Goal: Task Accomplishment & Management: Manage account settings

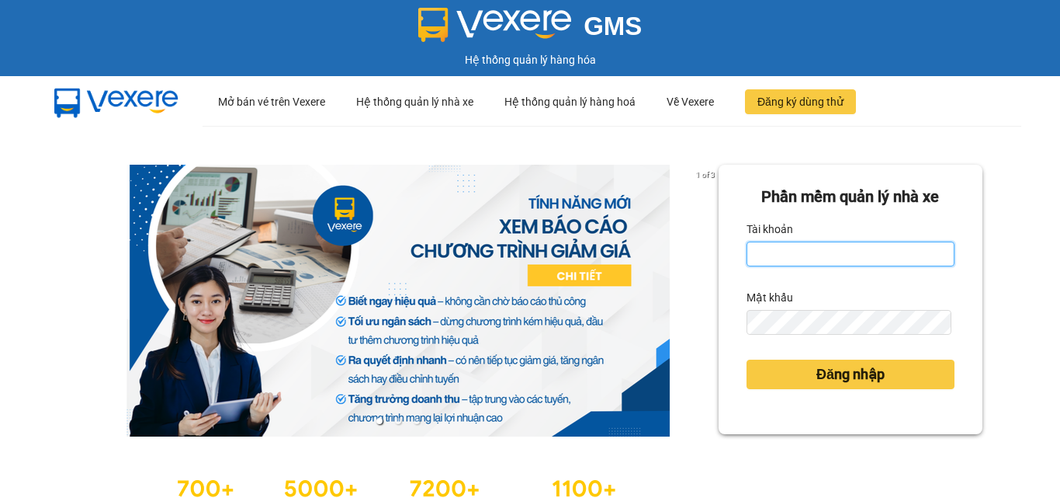
click at [798, 258] on input "Tài khoản" at bounding box center [851, 253] width 208 height 25
type input "trung.minhtam"
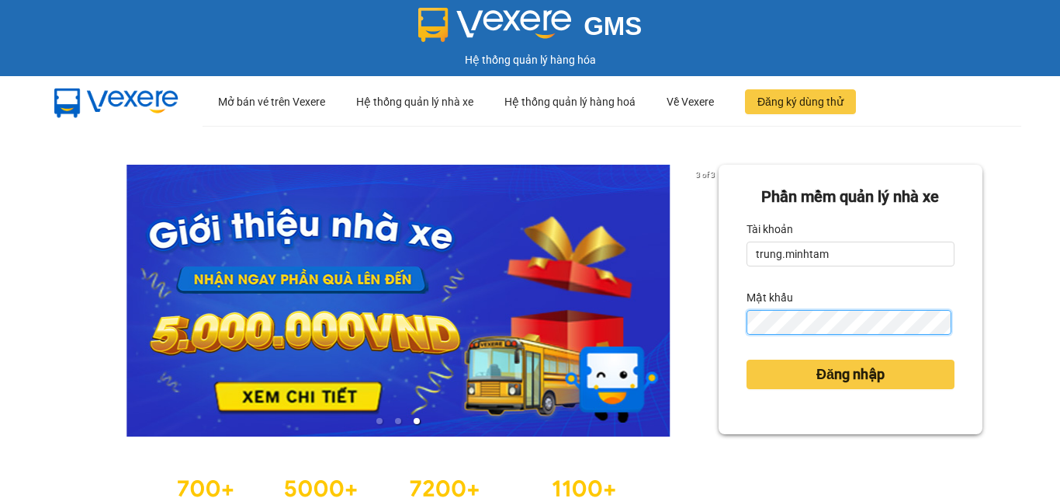
click at [747, 359] on button "Đăng nhập" at bounding box center [851, 373] width 208 height 29
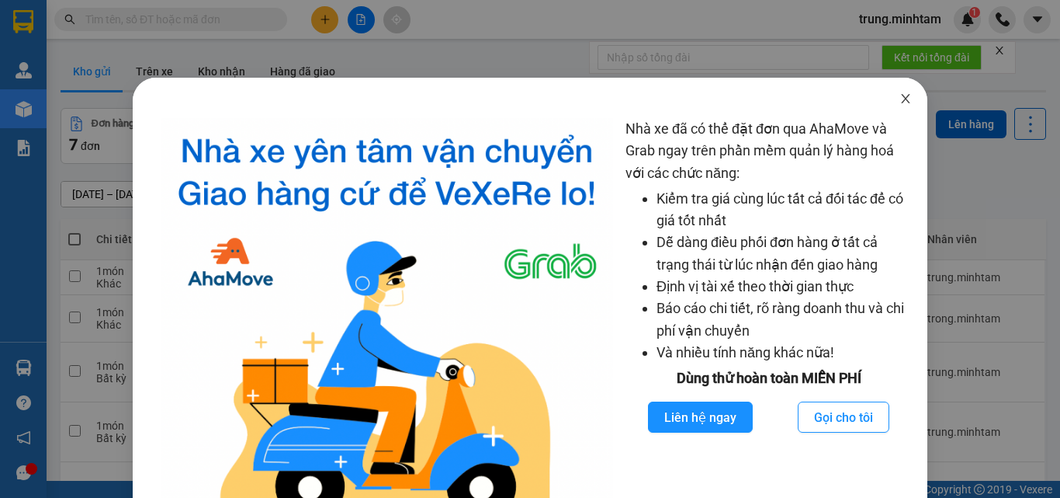
click at [902, 102] on icon "close" at bounding box center [906, 98] width 9 height 9
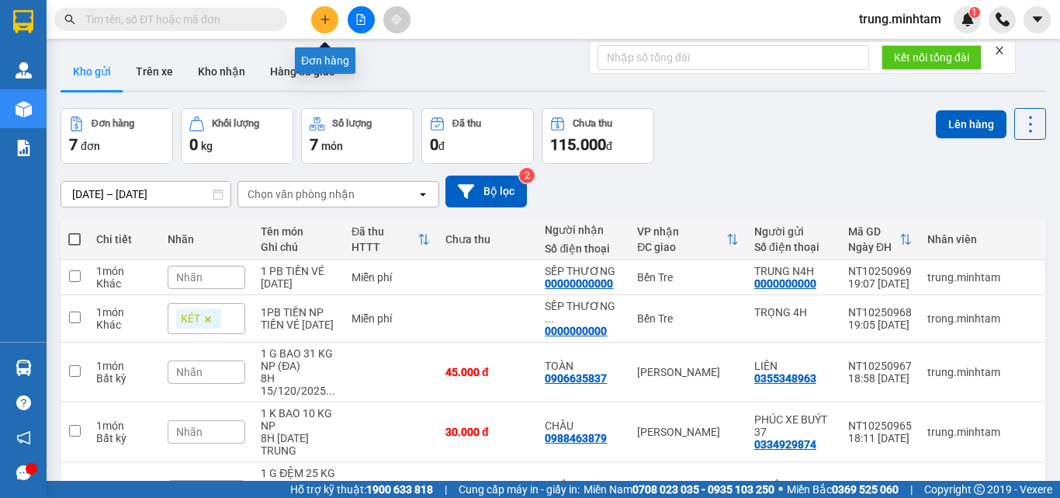
click at [320, 20] on icon "plus" at bounding box center [325, 19] width 11 height 11
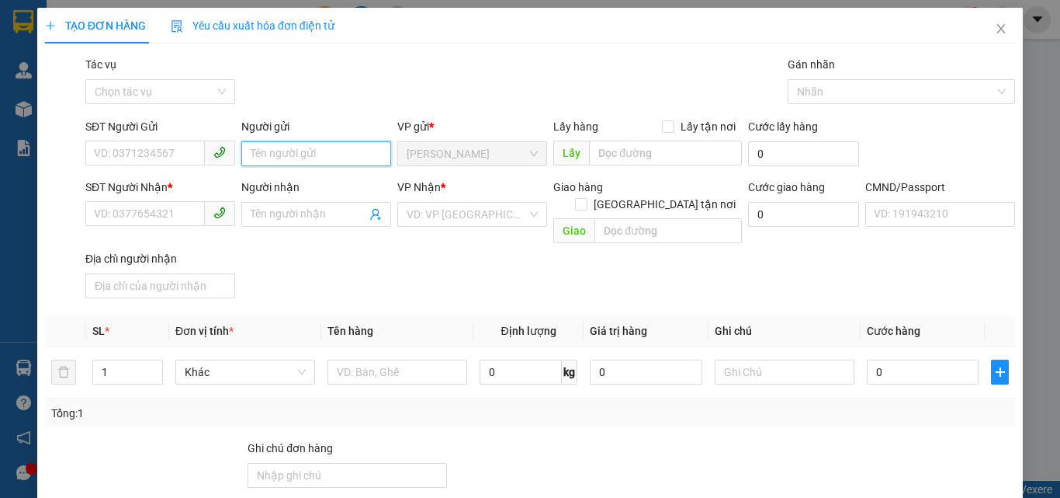
click at [292, 158] on input "Người gửi" at bounding box center [316, 153] width 150 height 25
type input "HÙNG/CẨM"
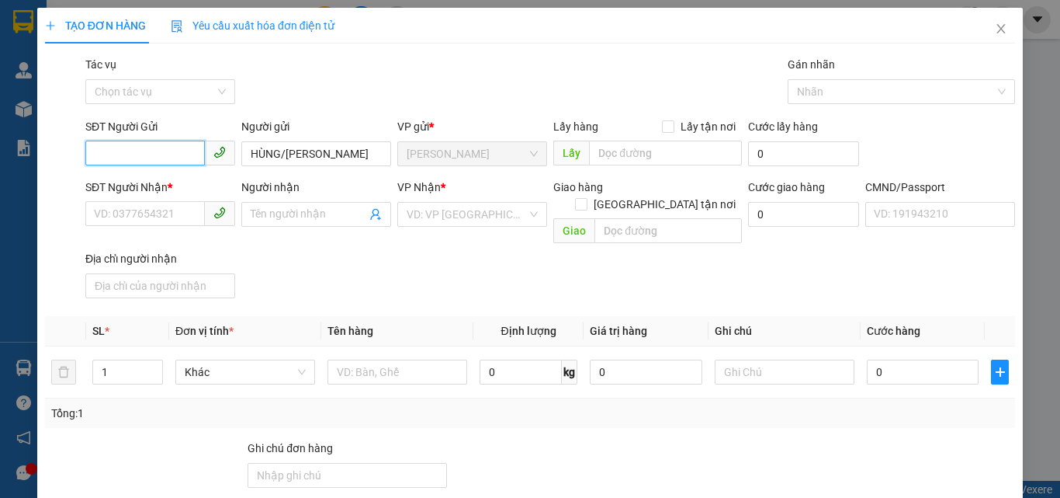
click at [147, 156] on input "SĐT Người Gửi" at bounding box center [145, 152] width 120 height 25
type input "0869967349"
click at [174, 186] on div "0869967349 - HÙNG" at bounding box center [159, 184] width 130 height 17
type input "HÙNG"
type input "0333880170"
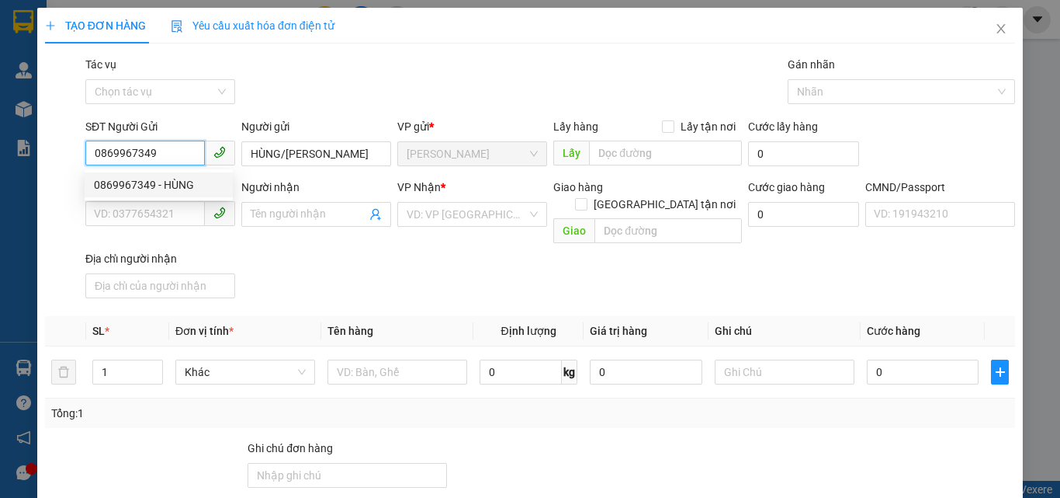
type input "CẨM GIANG"
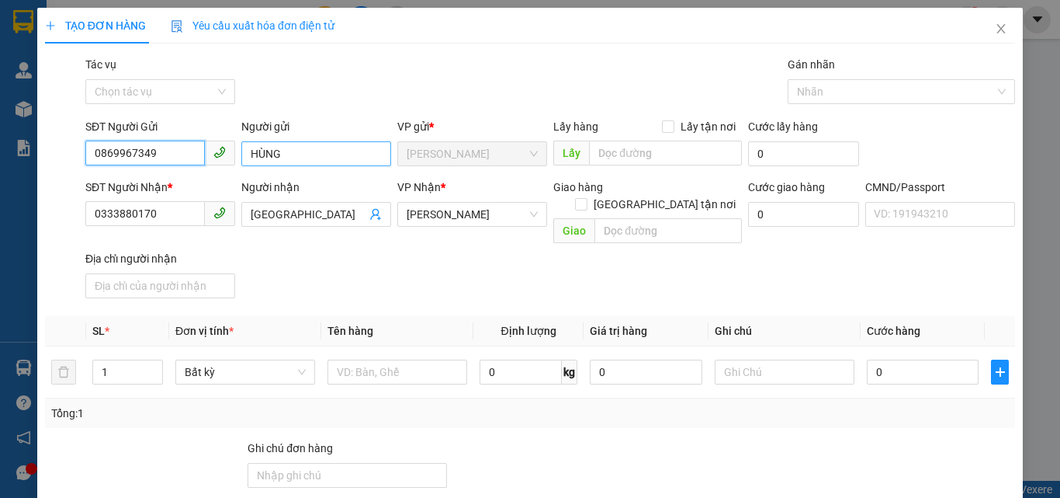
type input "0869967349"
click at [303, 152] on input "HÙNG" at bounding box center [316, 153] width 150 height 25
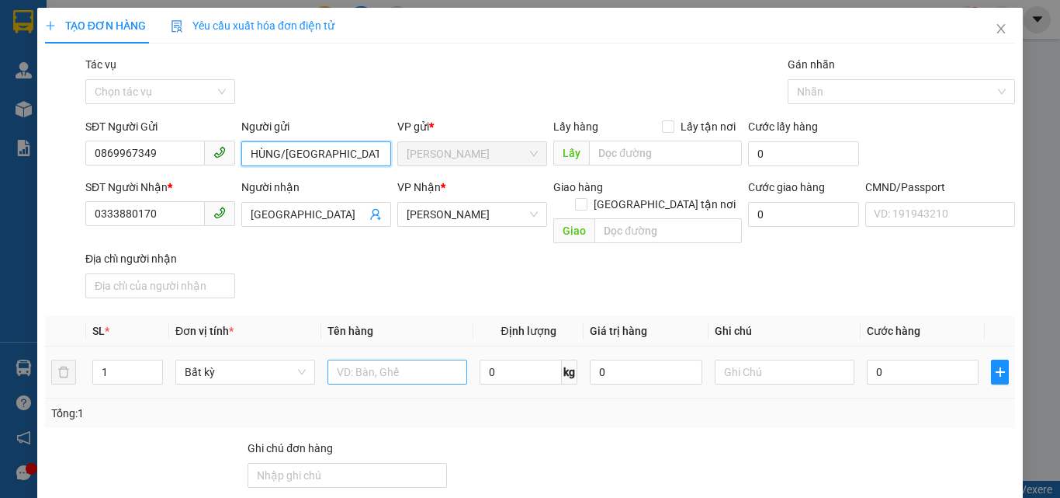
type input "HÙNG/CẨM GIANG"
click at [352, 359] on input "text" at bounding box center [398, 371] width 140 height 25
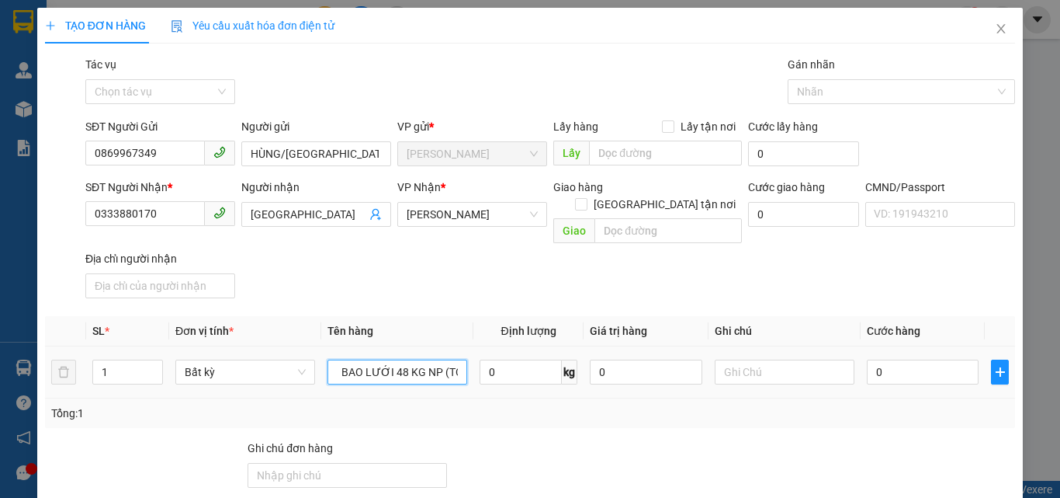
scroll to position [0, 7]
type input "1 BAO LƯỚI 48 KG NP (TC)"
click at [747, 359] on input "text" at bounding box center [785, 371] width 140 height 25
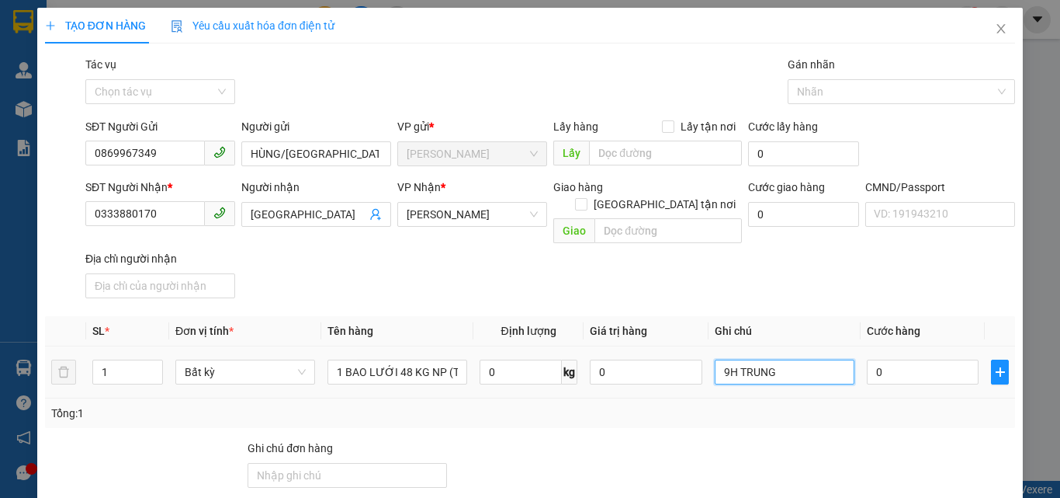
type input "9H TRUNG"
type input "7"
type input "70"
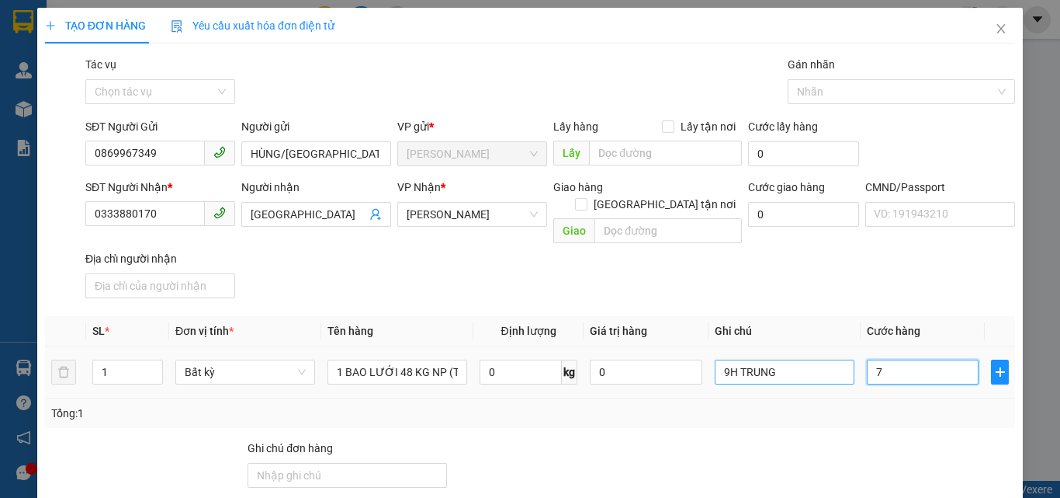
type input "70"
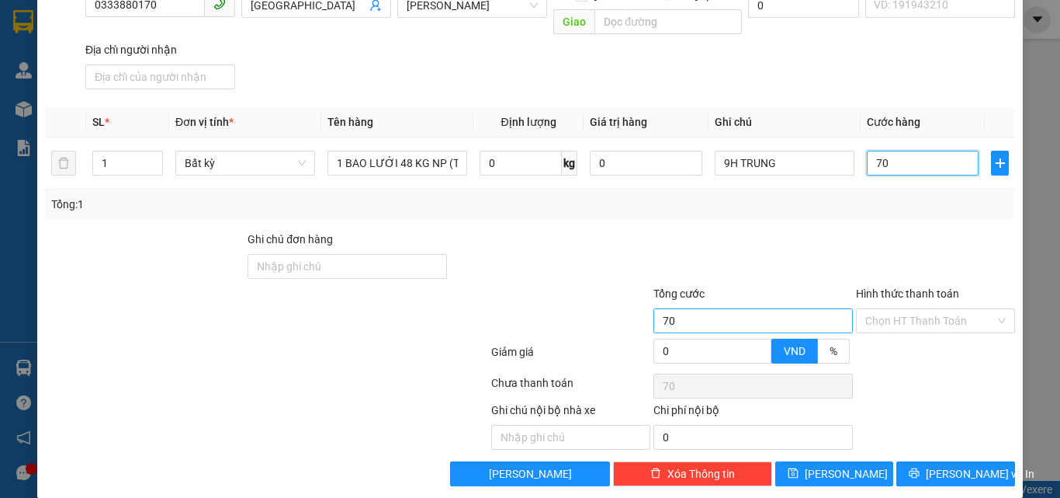
scroll to position [210, 0]
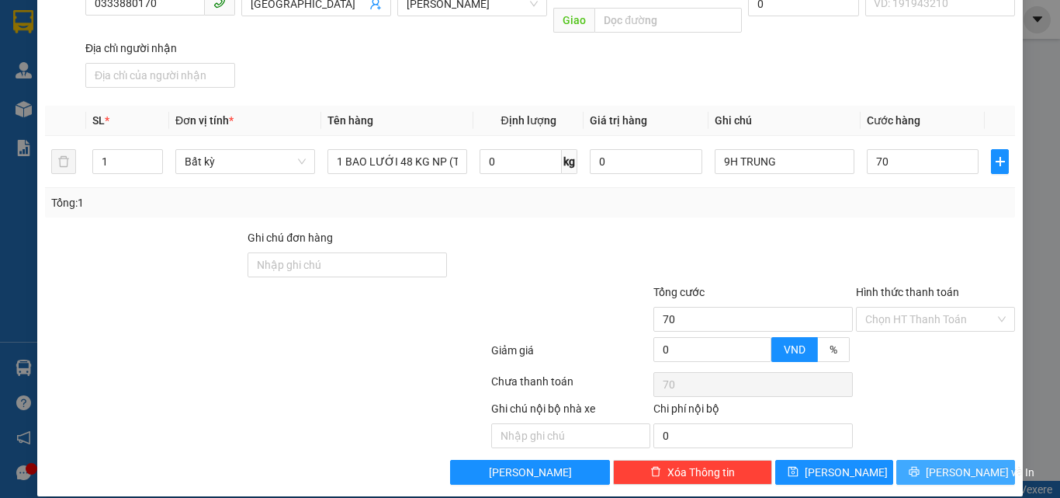
type input "70.000"
click at [920, 466] on icon "printer" at bounding box center [915, 471] width 10 height 10
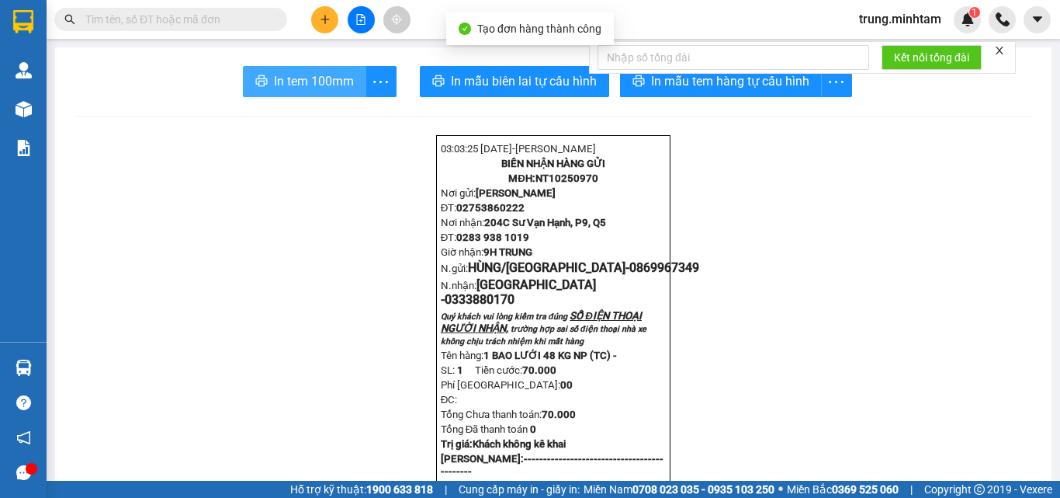
click at [280, 77] on span "In tem 100mm" at bounding box center [314, 80] width 80 height 19
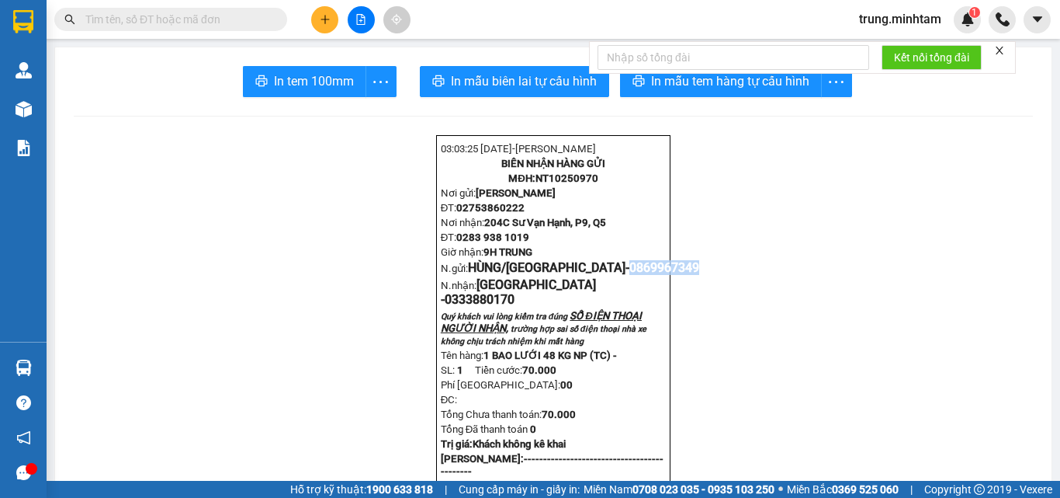
drag, startPoint x: 586, startPoint y: 286, endPoint x: 657, endPoint y: 286, distance: 71.4
click at [657, 275] on p "N.gửi: HÙNG/CẨM GIANG- 0869967349" at bounding box center [553, 267] width 225 height 15
copy span "0869967349"
click at [202, 24] on input "text" at bounding box center [176, 19] width 183 height 17
paste input "0869967349"
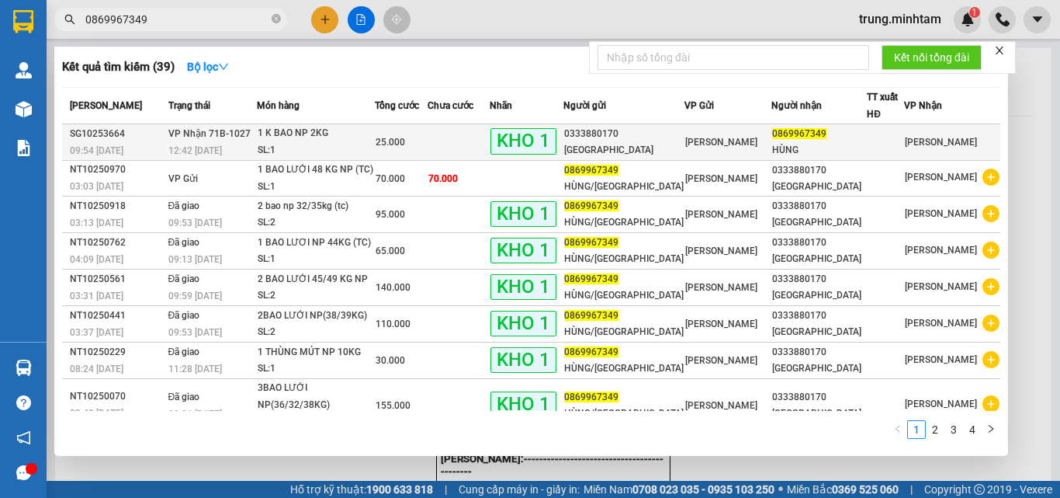
type input "0869967349"
click at [483, 148] on td at bounding box center [458, 142] width 61 height 36
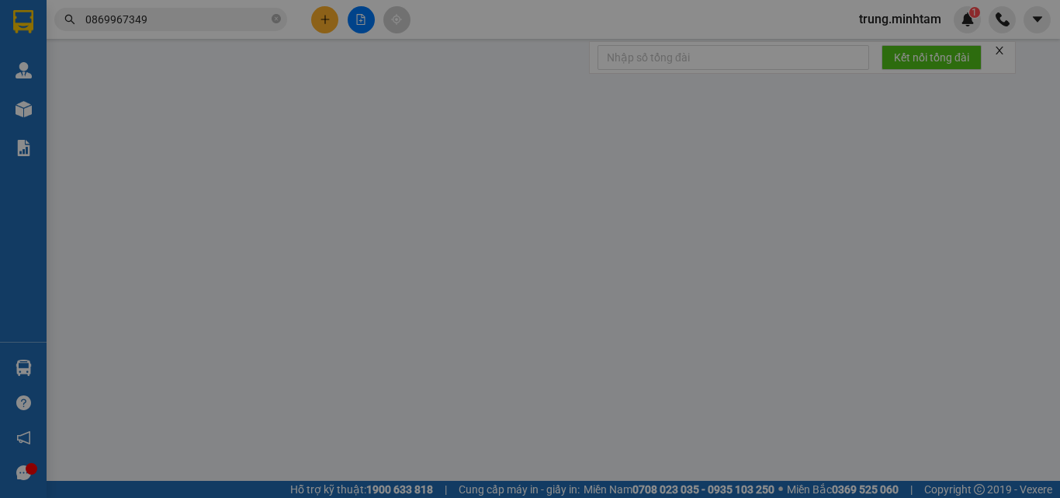
type input "0333880170"
type input "CẨM GIANG"
type input "0869967349"
type input "HÙNG"
type input "DG"
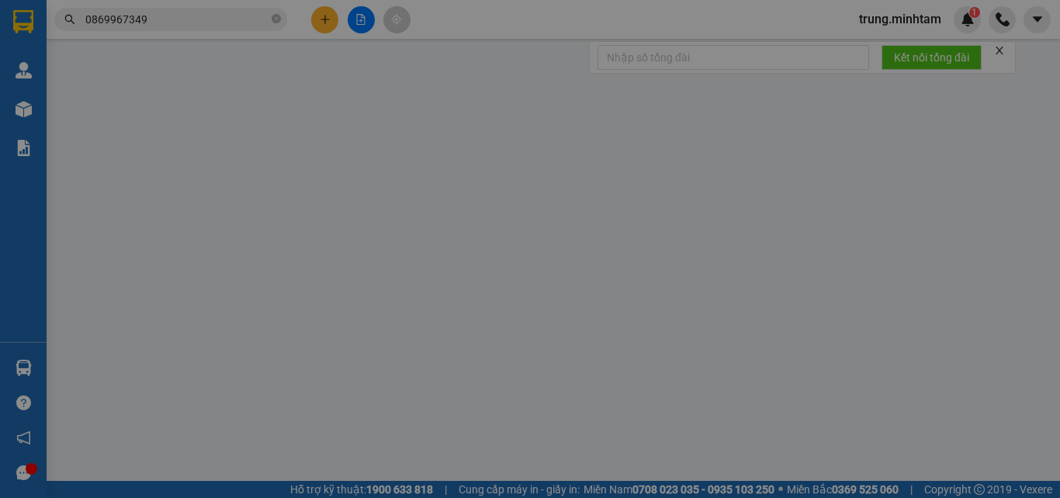
type input "25.000"
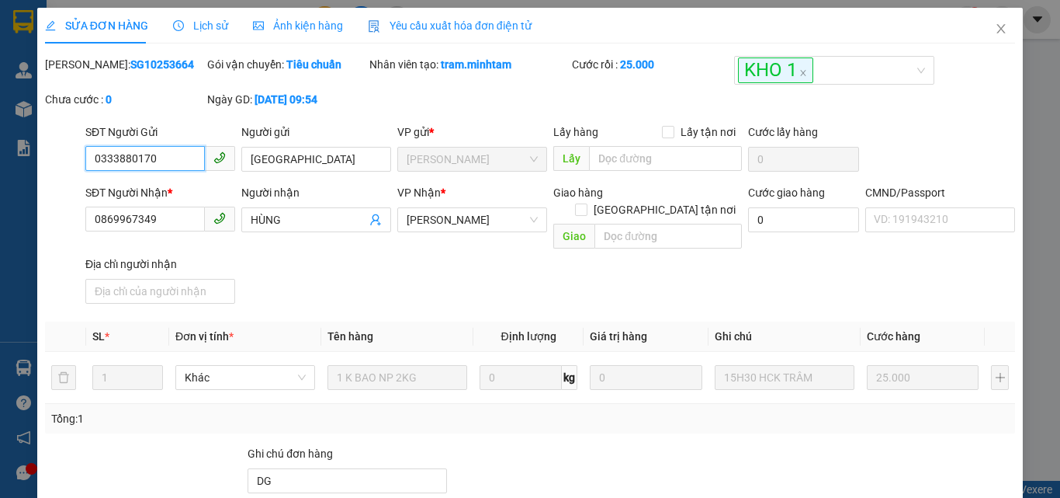
scroll to position [216, 0]
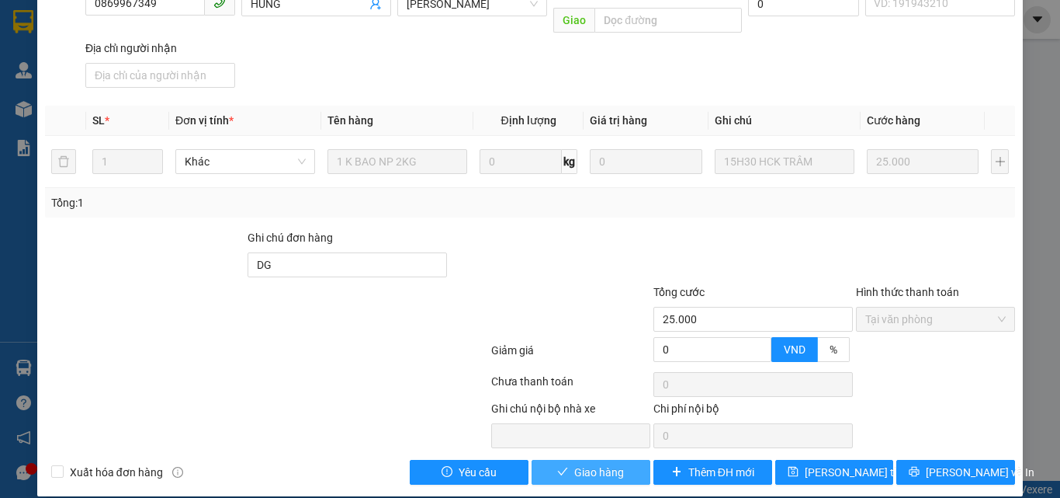
click at [606, 463] on span "Giao hàng" at bounding box center [599, 471] width 50 height 17
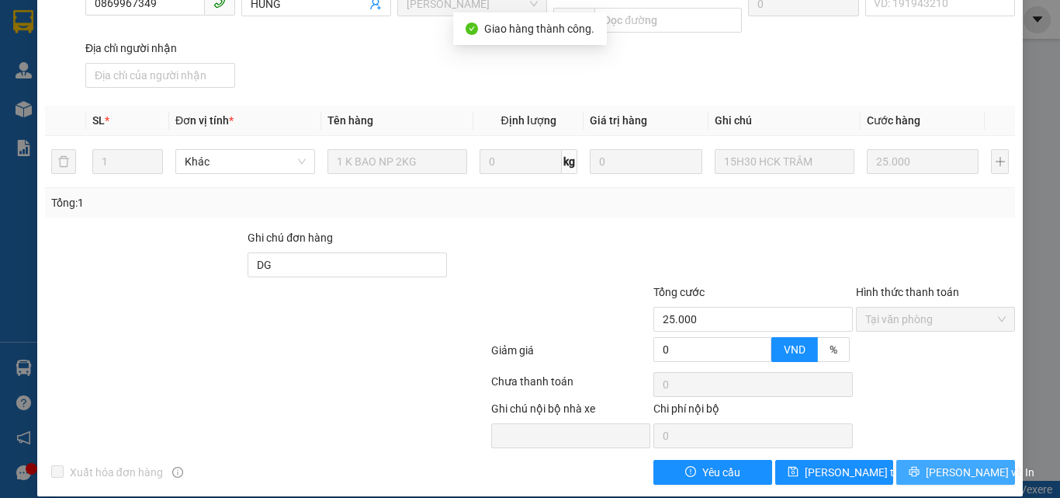
click at [957, 463] on span "Lưu và In" at bounding box center [980, 471] width 109 height 17
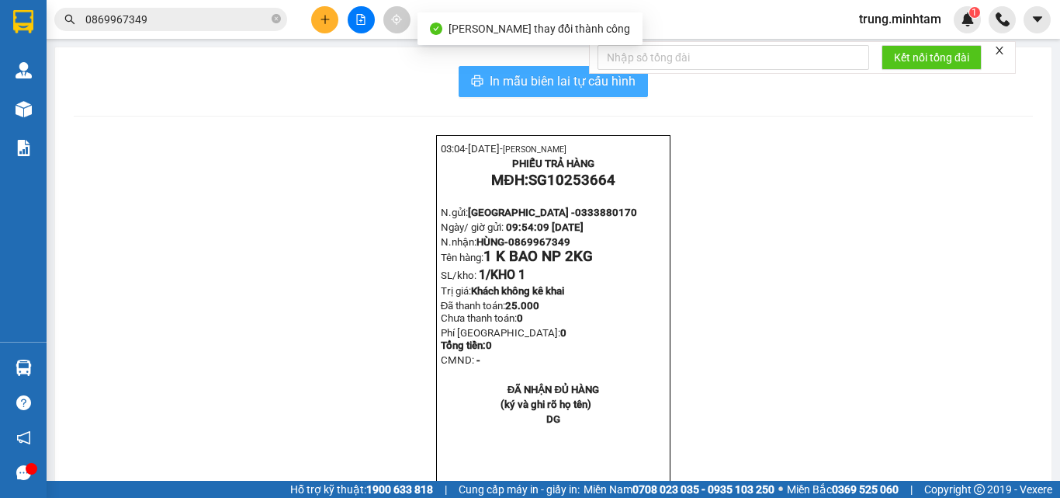
click at [549, 82] on span "In mẫu biên lai tự cấu hình" at bounding box center [563, 80] width 146 height 19
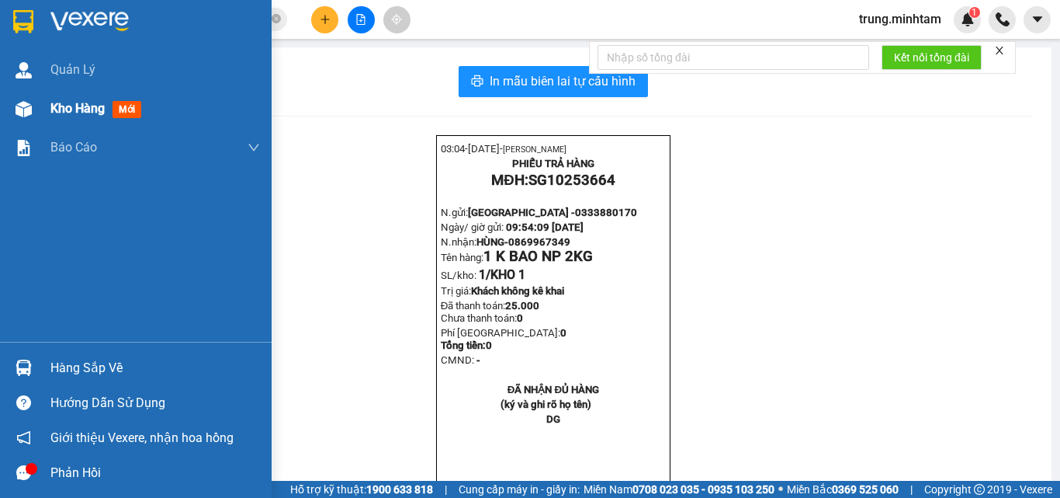
click at [77, 110] on span "Kho hàng" at bounding box center [77, 108] width 54 height 15
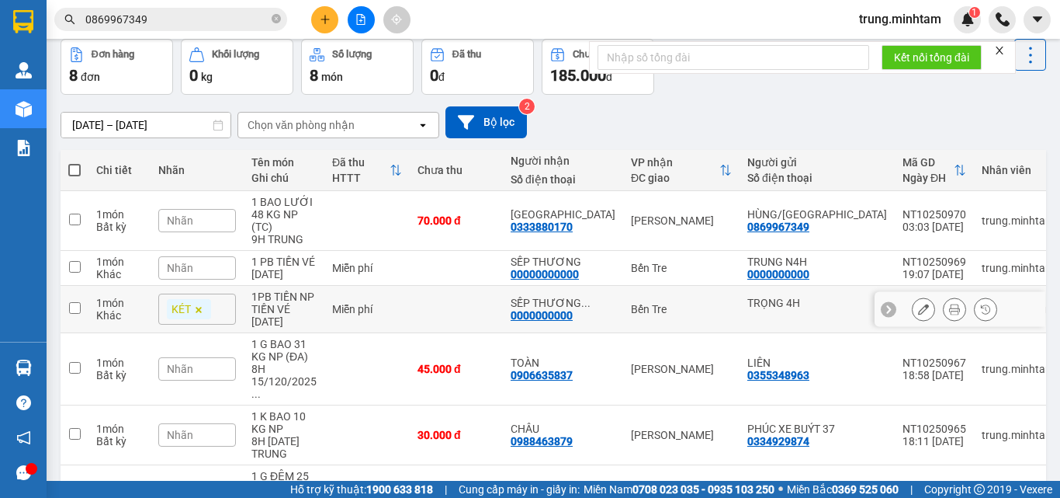
scroll to position [103, 0]
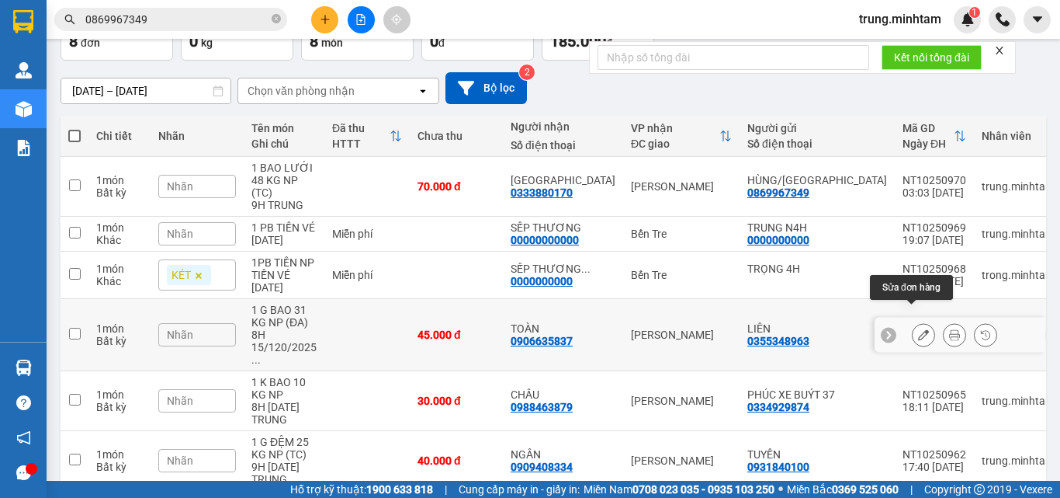
click at [918, 329] on icon at bounding box center [923, 334] width 11 height 11
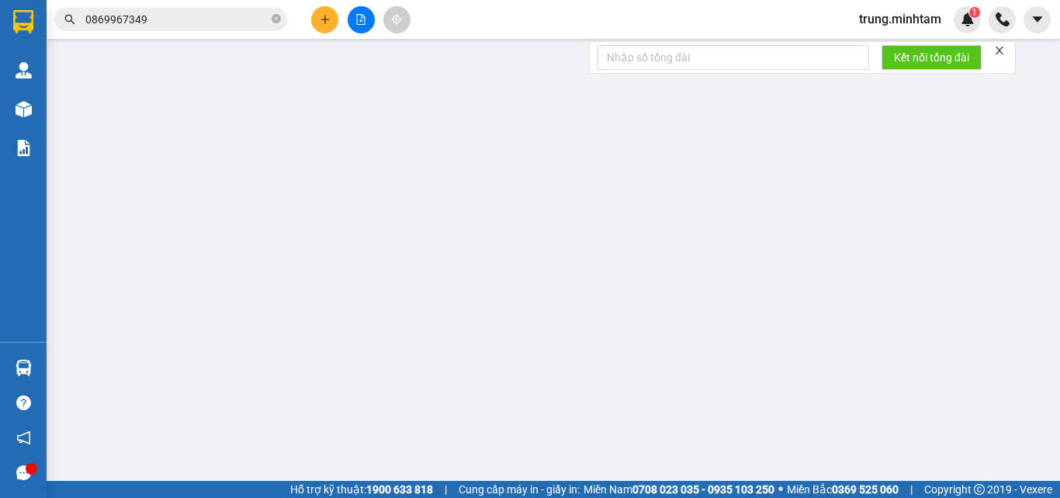
type input "0355348963"
type input "LIÊN"
type input "0906635837"
type input "TOÀN"
type input "45.000"
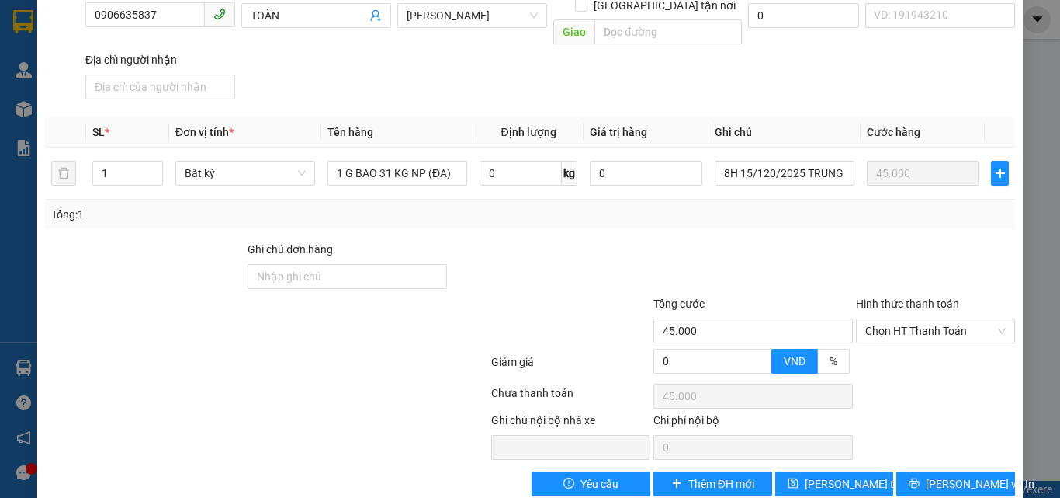
scroll to position [207, 0]
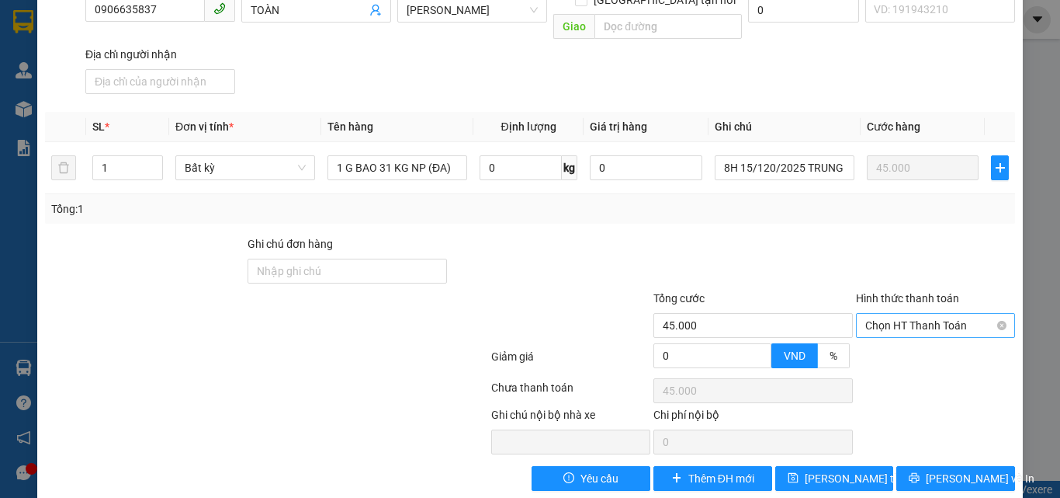
click at [901, 314] on span "Chọn HT Thanh Toán" at bounding box center [935, 325] width 140 height 23
click at [886, 340] on div "Tại văn phòng" at bounding box center [926, 339] width 139 height 17
type input "0"
click at [841, 470] on span "Lưu thay đổi" at bounding box center [867, 478] width 124 height 17
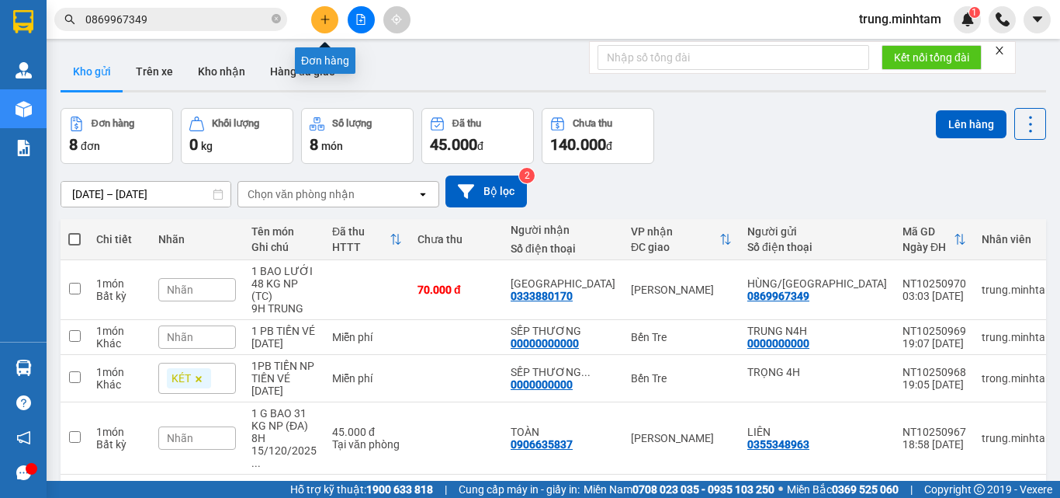
click at [323, 23] on icon "plus" at bounding box center [325, 19] width 11 height 11
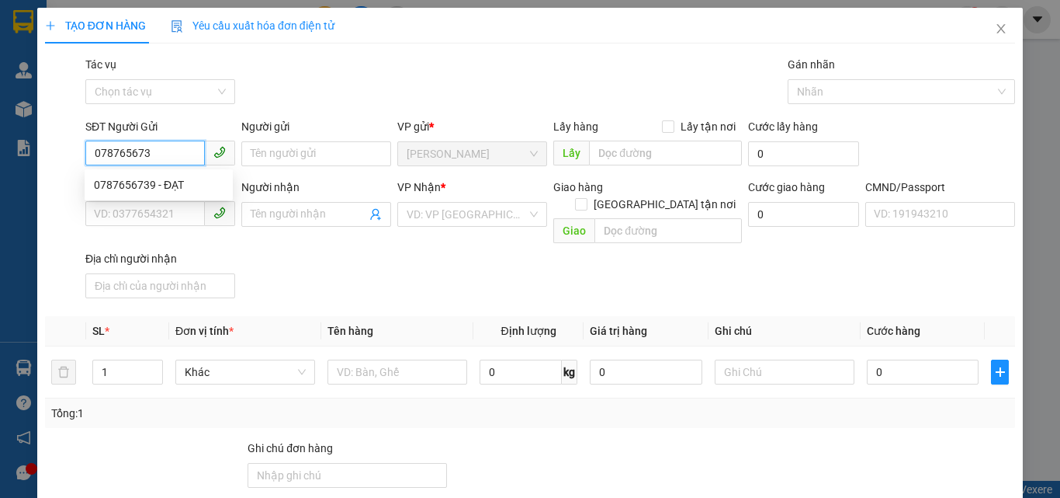
type input "0787656739"
click at [169, 185] on div "0787656739 - ĐẠT" at bounding box center [159, 184] width 130 height 17
type input "ĐẠT"
type input "0816642036"
type input "KHOA"
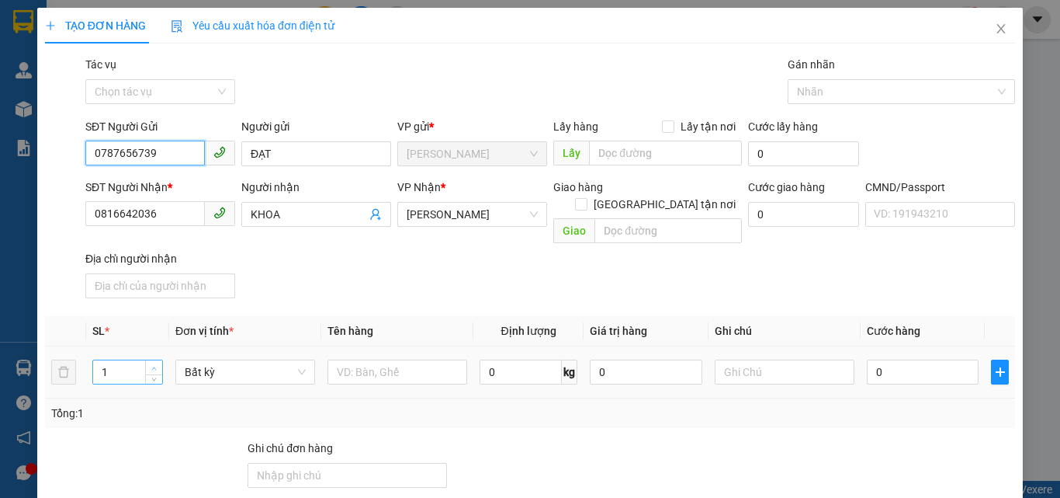
type input "0787656739"
type input "2"
click at [153, 366] on icon "up" at bounding box center [153, 368] width 5 height 5
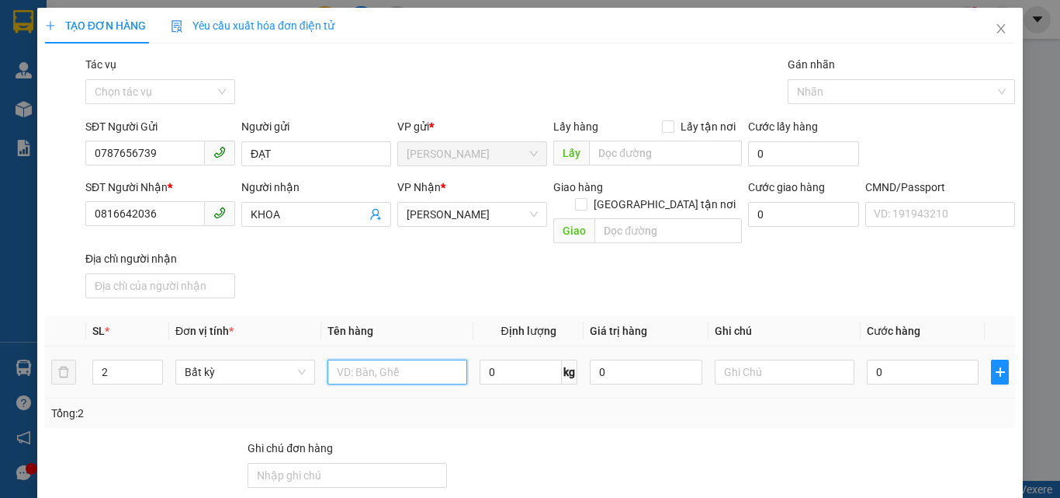
drag, startPoint x: 379, startPoint y: 355, endPoint x: 390, endPoint y: 352, distance: 11.1
click at [379, 359] on input "text" at bounding box center [398, 371] width 140 height 25
type input "1 BAO,1 G BAO 25/21 KG NP (ĐA)"
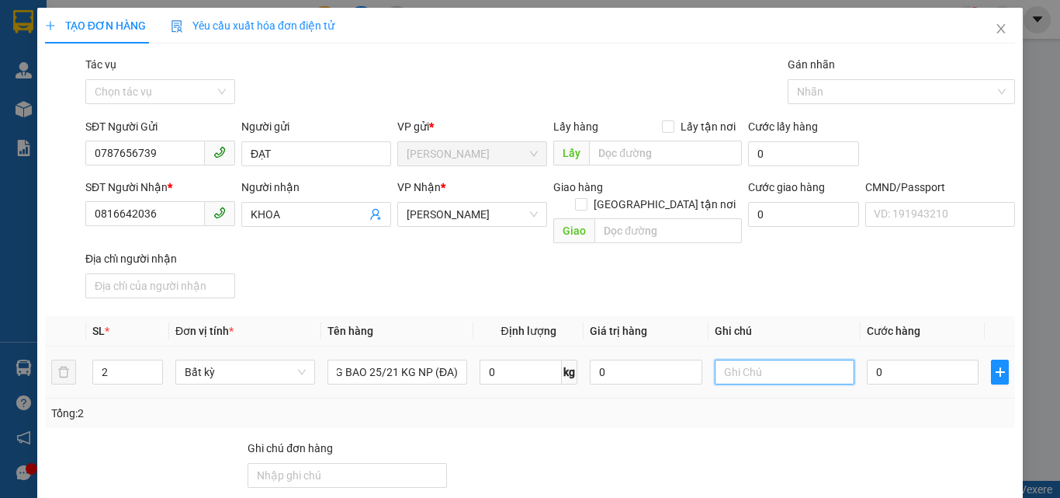
click at [745, 359] on input "text" at bounding box center [785, 371] width 140 height 25
type input "9H TUNG"
type input "8"
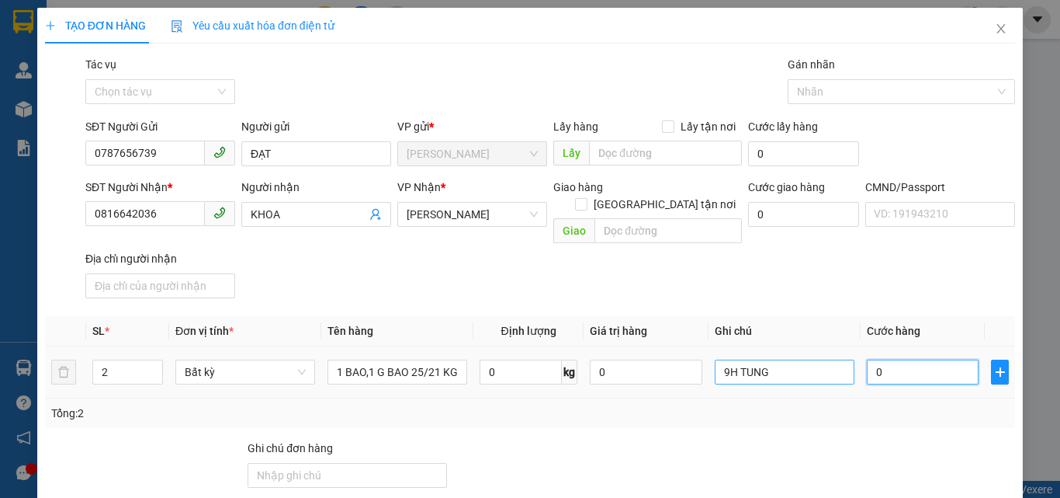
type input "8"
type input "80"
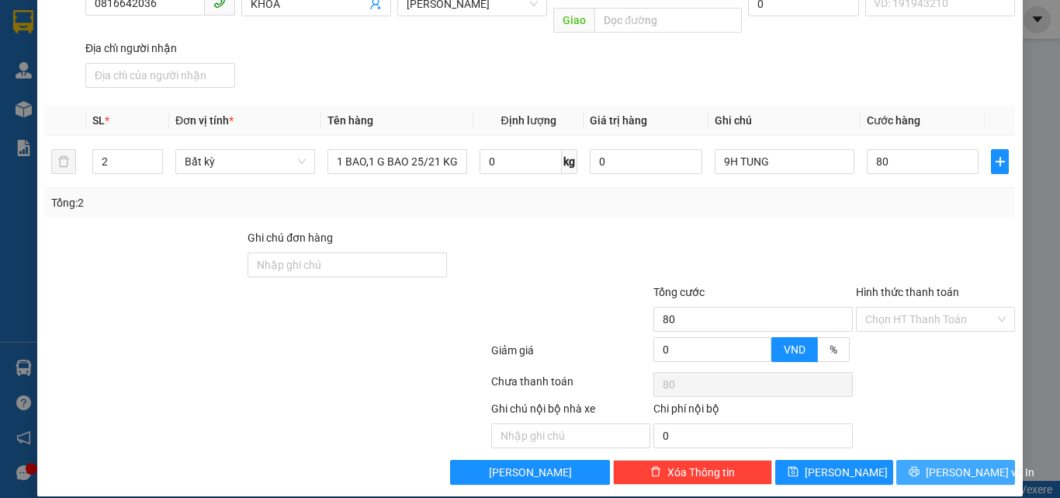
type input "80.000"
click at [947, 463] on span "Lưu và In" at bounding box center [980, 471] width 109 height 17
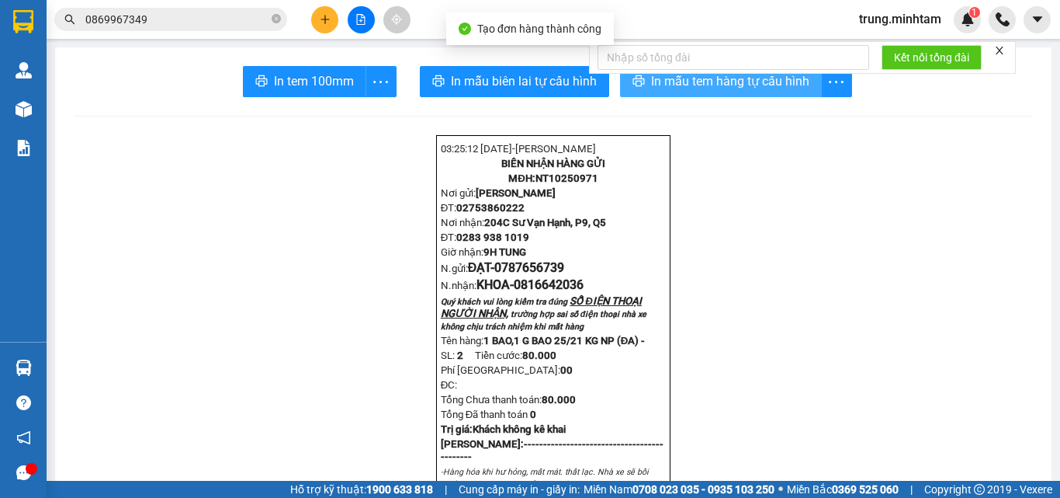
click at [661, 84] on span "In mẫu tem hàng tự cấu hình" at bounding box center [730, 80] width 158 height 19
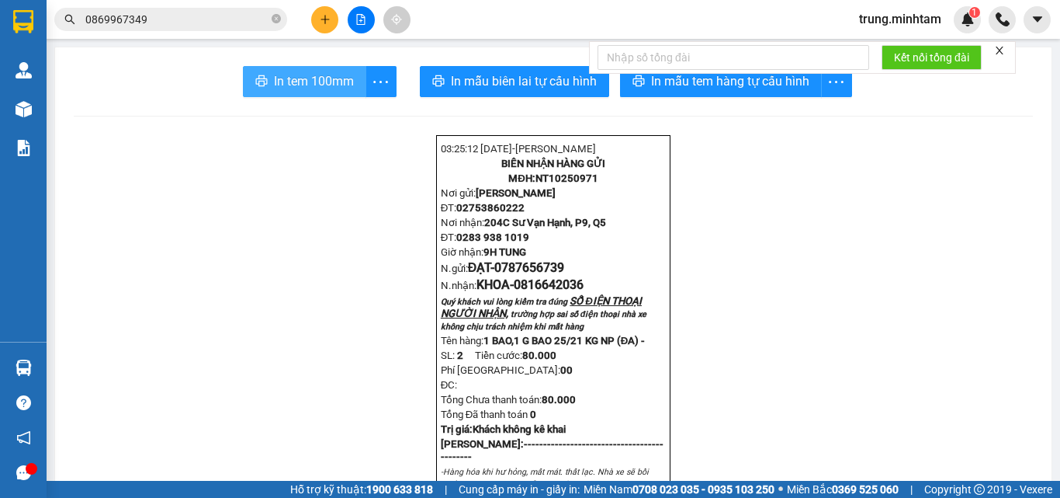
click at [335, 78] on span "In tem 100mm" at bounding box center [314, 80] width 80 height 19
click at [165, 18] on input "0869967349" at bounding box center [176, 19] width 183 height 17
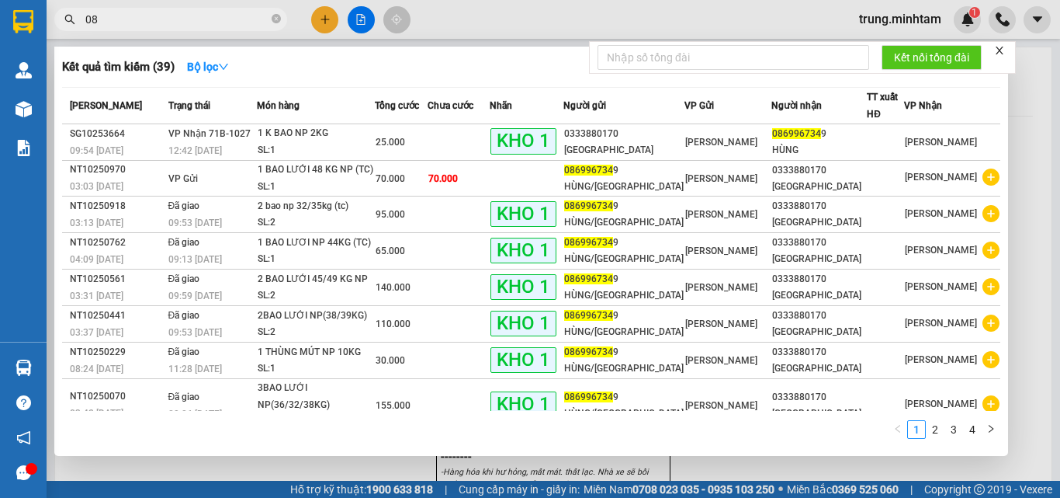
type input "0"
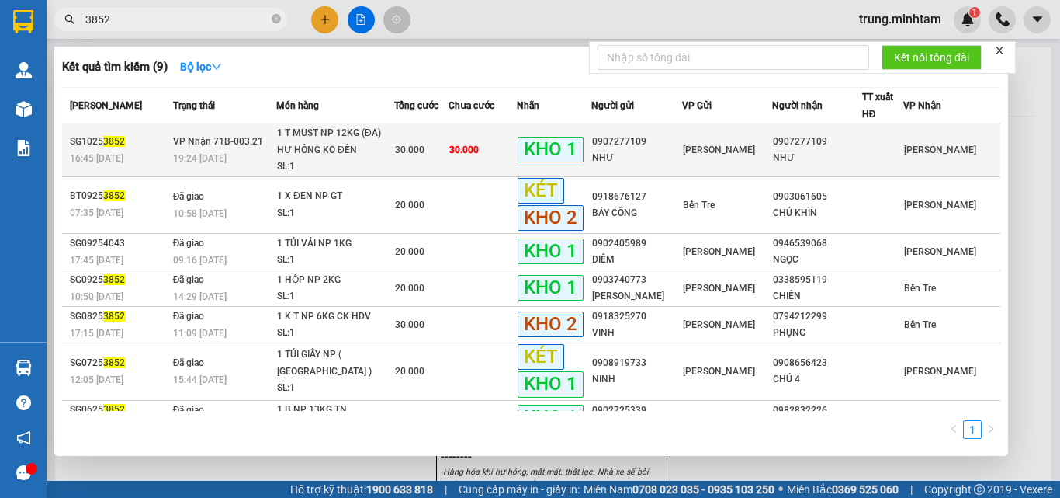
type input "3852"
click at [660, 156] on div "NHƯ" at bounding box center [636, 158] width 88 height 16
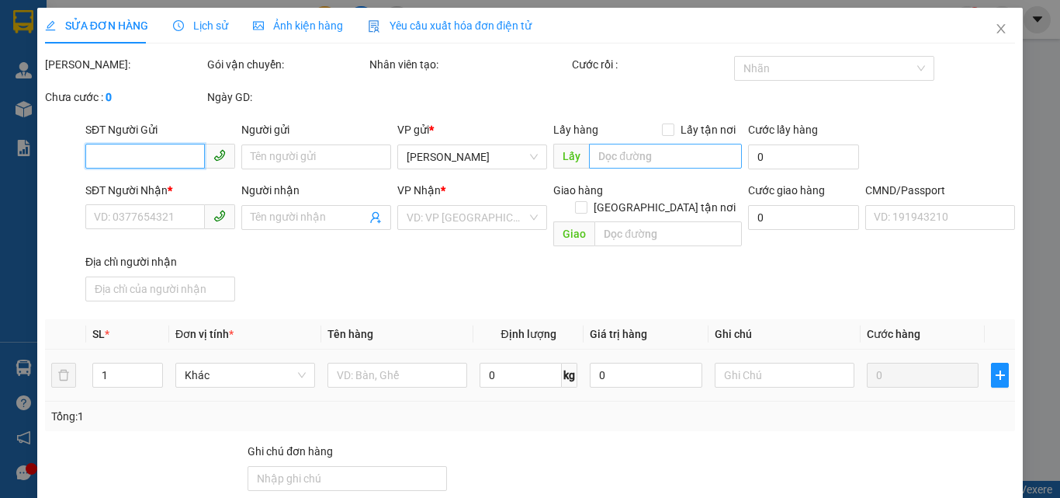
type input "0907277109"
type input "NHƯ"
type input "0907277109"
type input "NHƯ"
type input "DG"
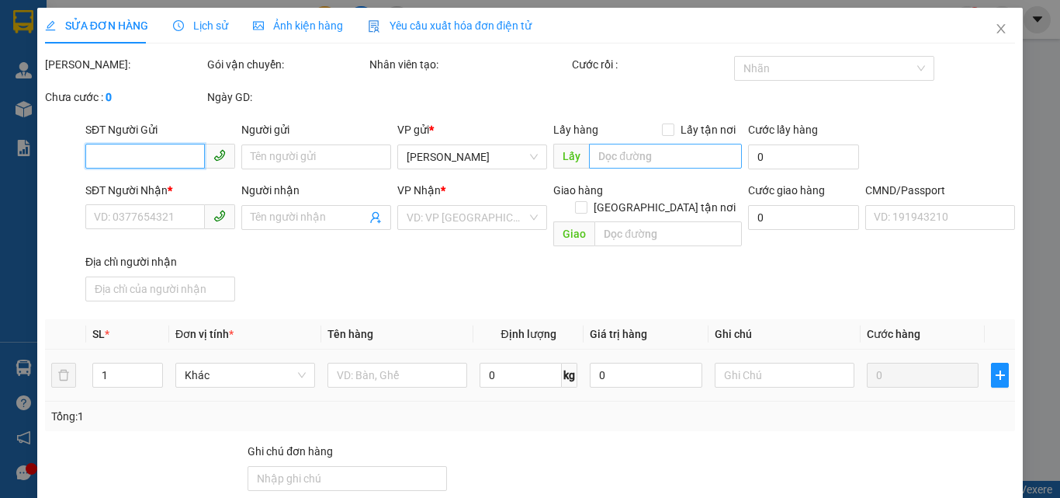
type input "30.000"
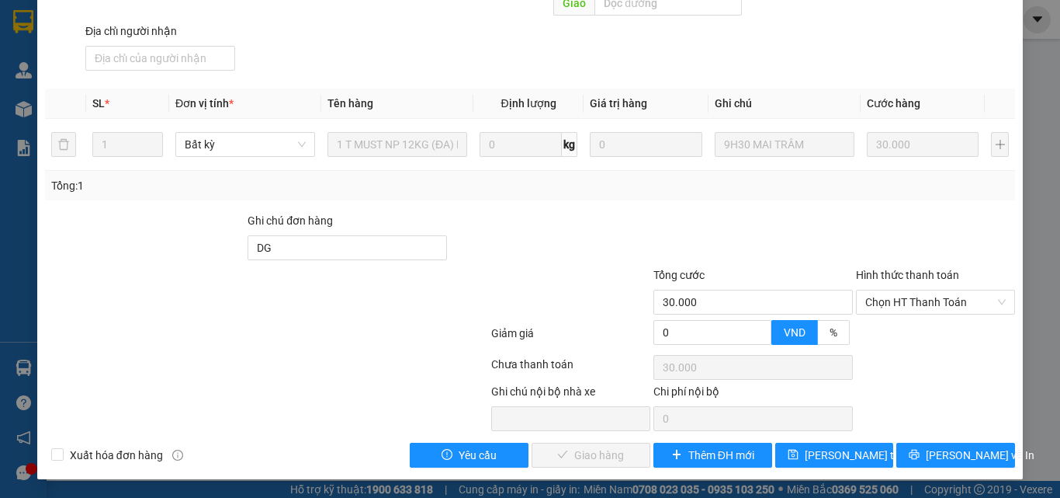
scroll to position [216, 0]
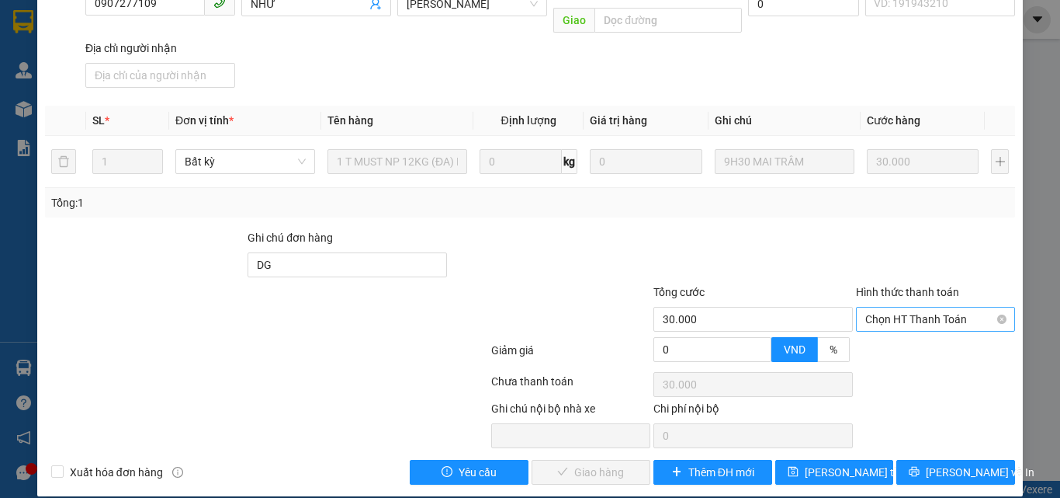
click at [917, 307] on span "Chọn HT Thanh Toán" at bounding box center [935, 318] width 140 height 23
click at [907, 328] on div "Tại văn phòng" at bounding box center [926, 332] width 139 height 17
type input "0"
click at [625, 463] on span "Lưu và Giao hàng" at bounding box center [635, 471] width 149 height 17
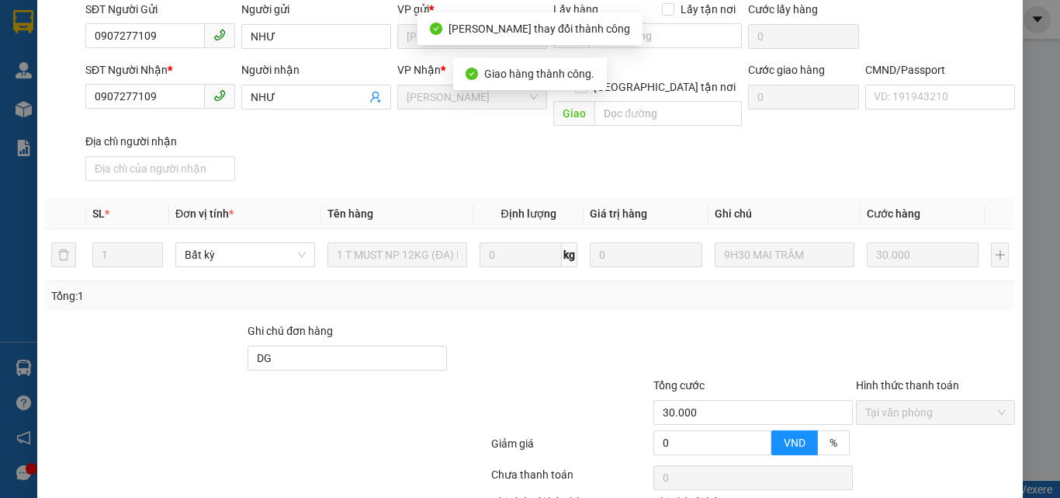
scroll to position [9, 0]
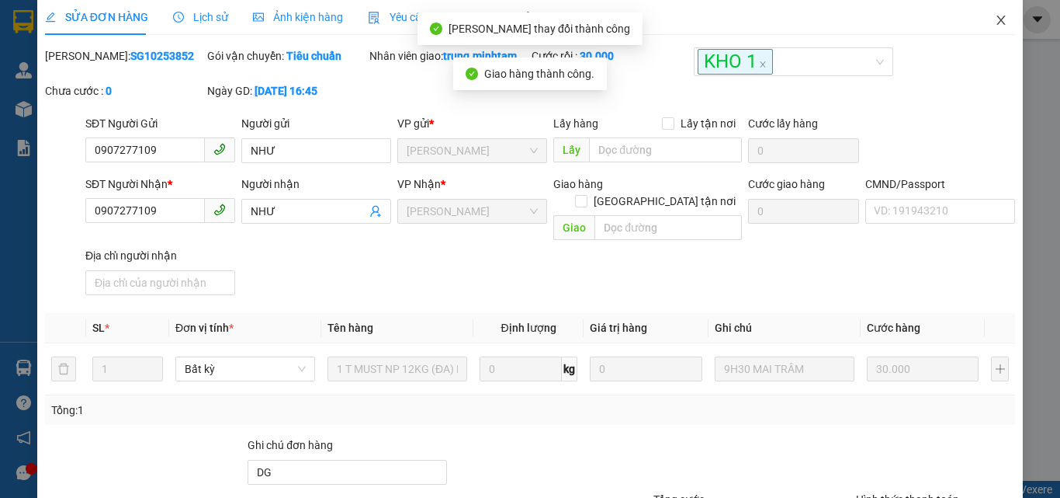
click at [995, 24] on icon "close" at bounding box center [1001, 20] width 12 height 12
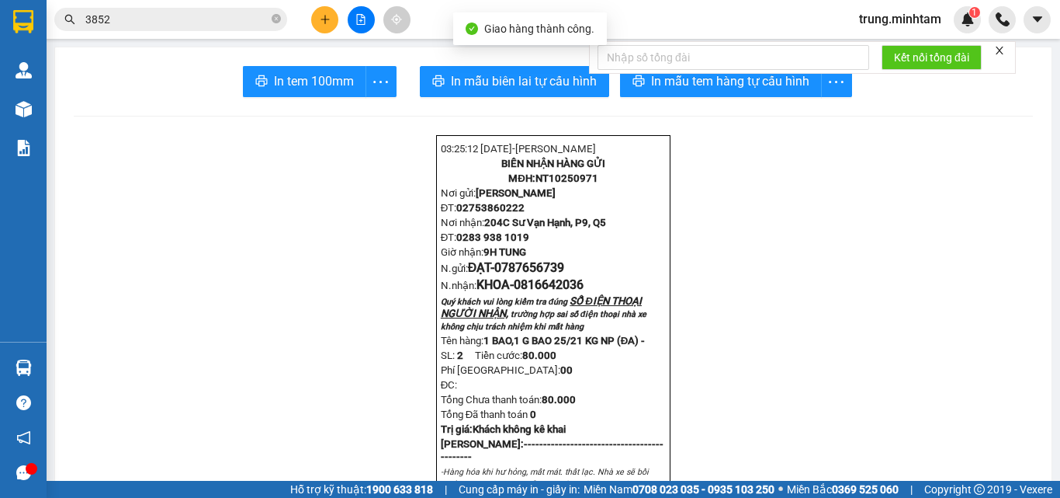
click at [123, 22] on input "3852" at bounding box center [176, 19] width 183 height 17
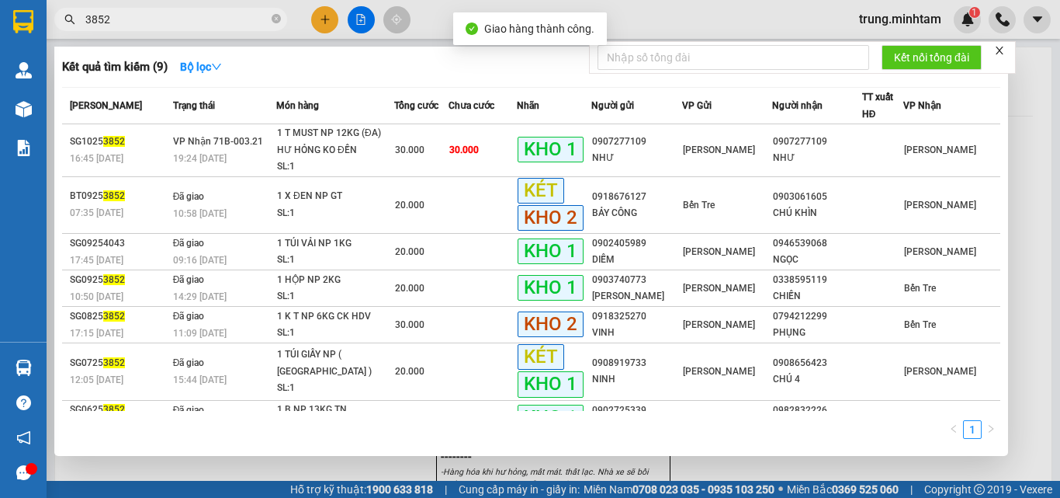
click at [123, 20] on input "3852" at bounding box center [176, 19] width 183 height 17
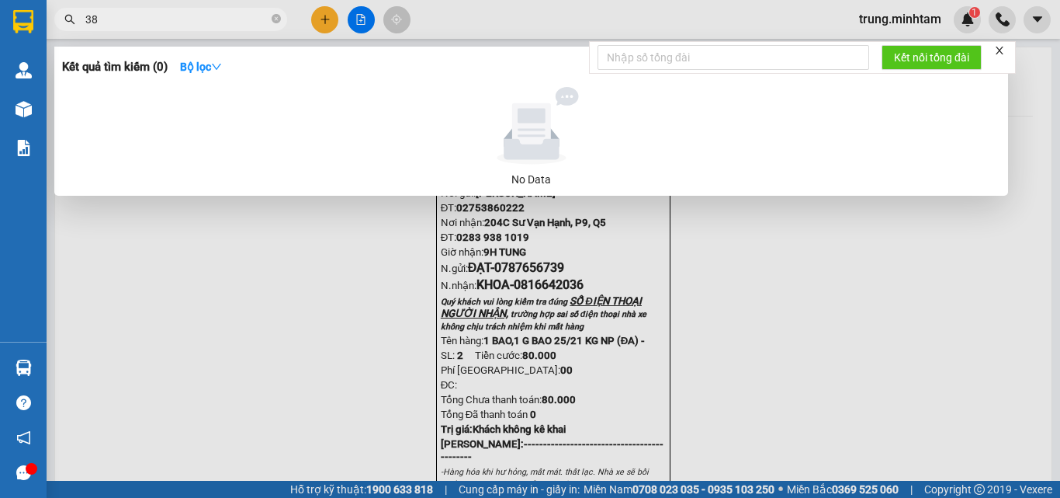
type input "3"
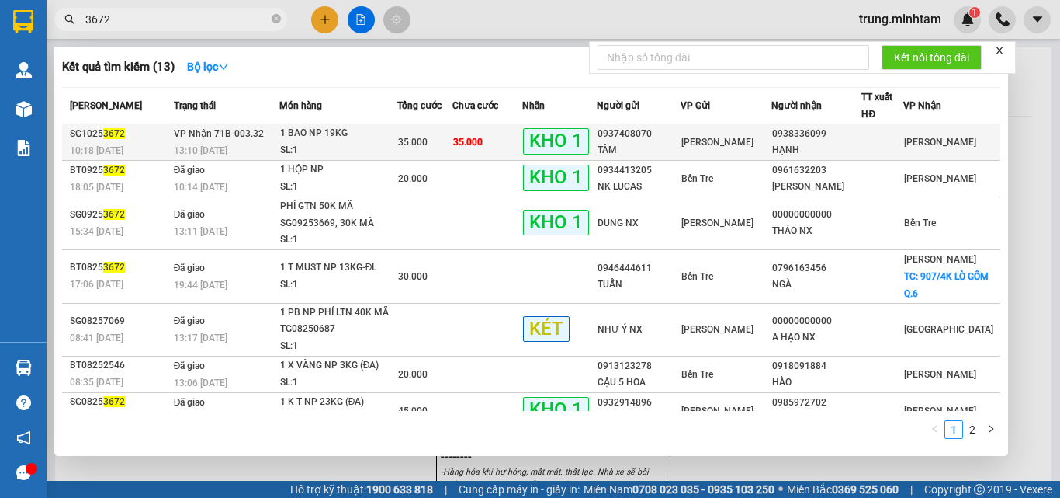
type input "3672"
click at [451, 141] on div "35.000" at bounding box center [425, 142] width 54 height 17
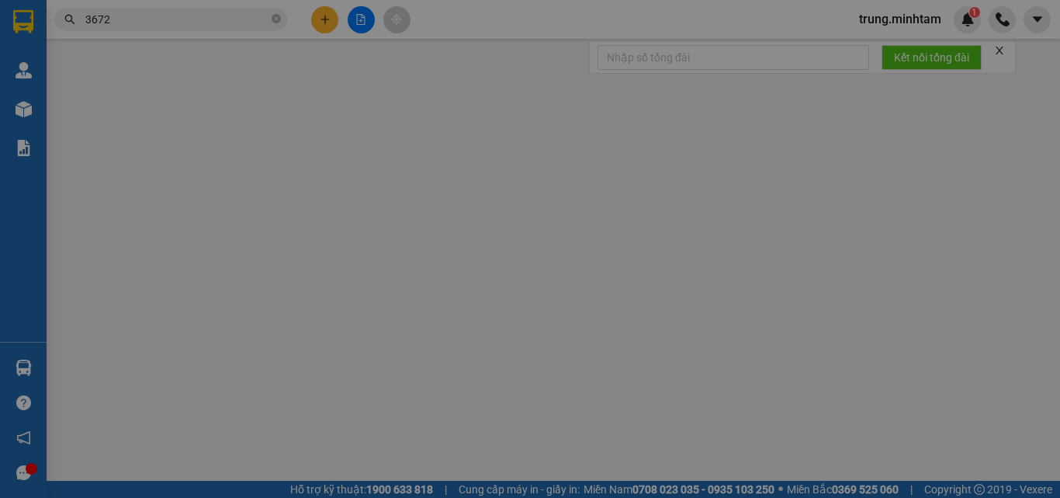
type input "0937408070"
type input "TÂM"
type input "0938336099"
type input "HẠNH"
type input "HDV HƯ GÃY KHÔNG ĐỀN / k gọi"
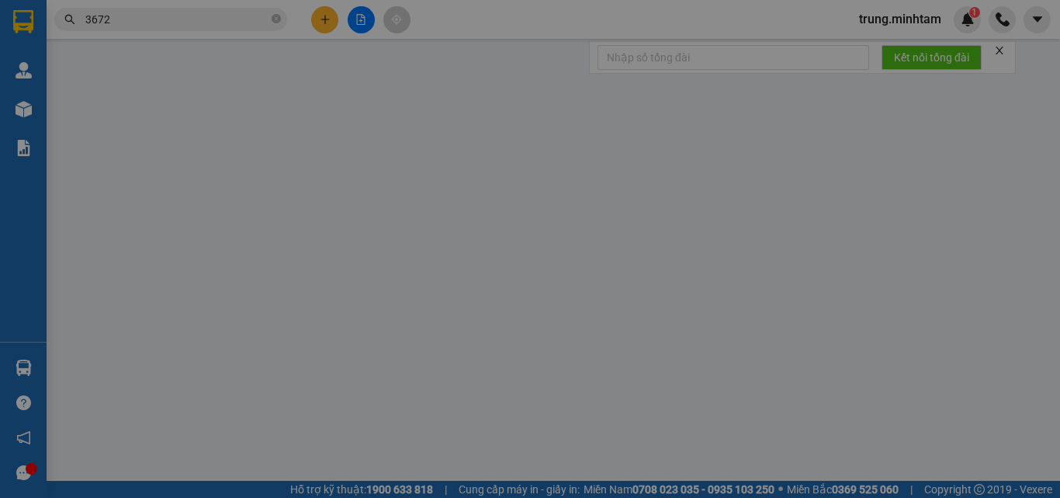
type input "35.000"
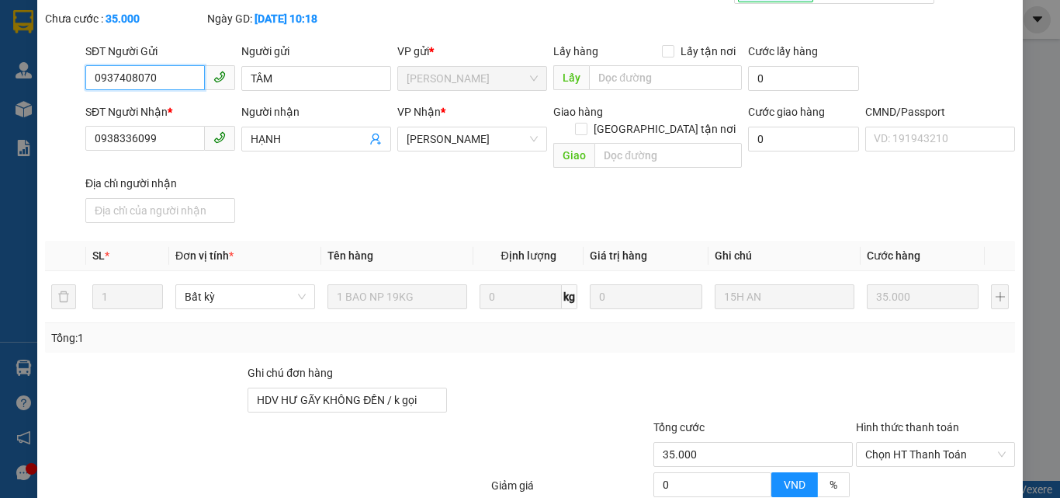
scroll to position [216, 0]
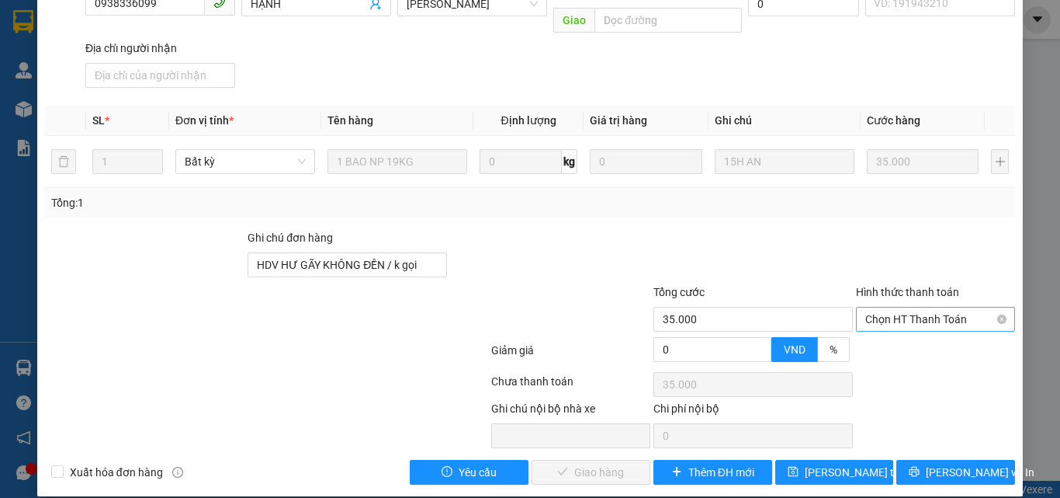
click at [920, 307] on span "Chọn HT Thanh Toán" at bounding box center [935, 318] width 140 height 23
click at [900, 335] on div "Tại văn phòng" at bounding box center [926, 332] width 139 height 17
type input "0"
click at [588, 463] on span "Lưu và Giao hàng" at bounding box center [635, 471] width 149 height 17
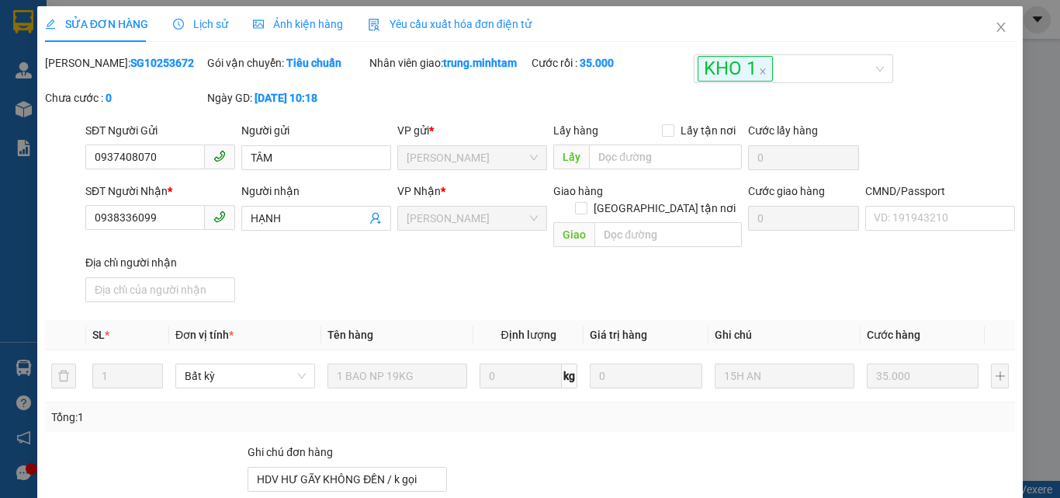
scroll to position [0, 0]
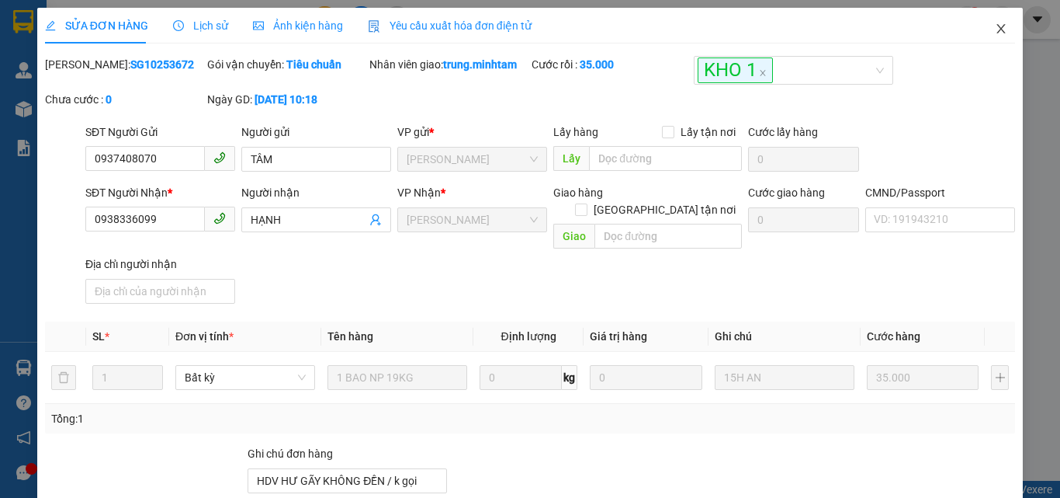
click at [997, 26] on icon "close" at bounding box center [1001, 28] width 9 height 9
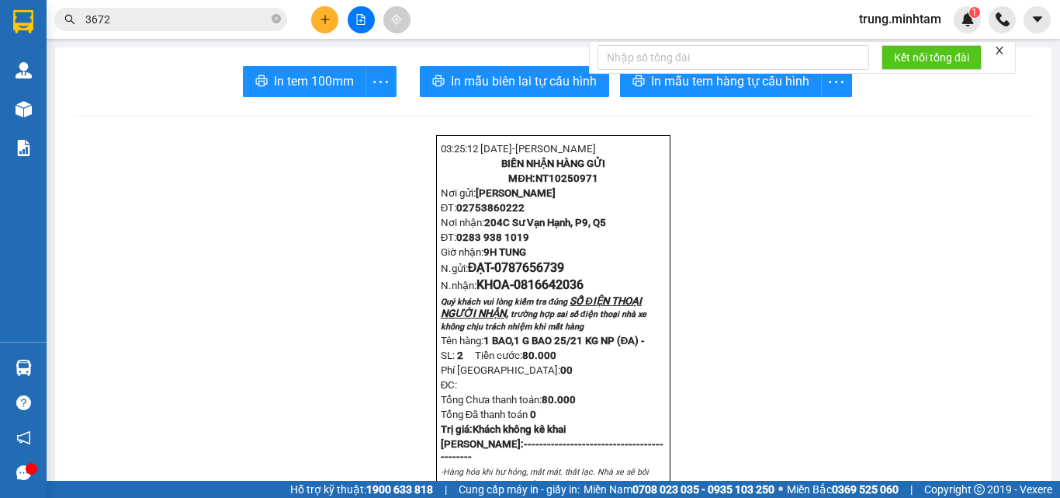
click at [141, 23] on input "3672" at bounding box center [176, 19] width 183 height 17
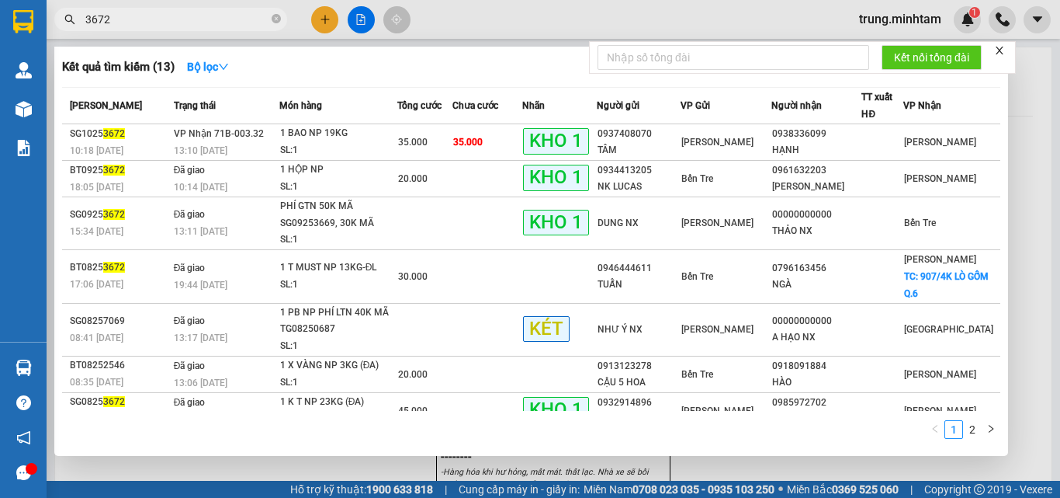
click at [141, 23] on input "3672" at bounding box center [176, 19] width 183 height 17
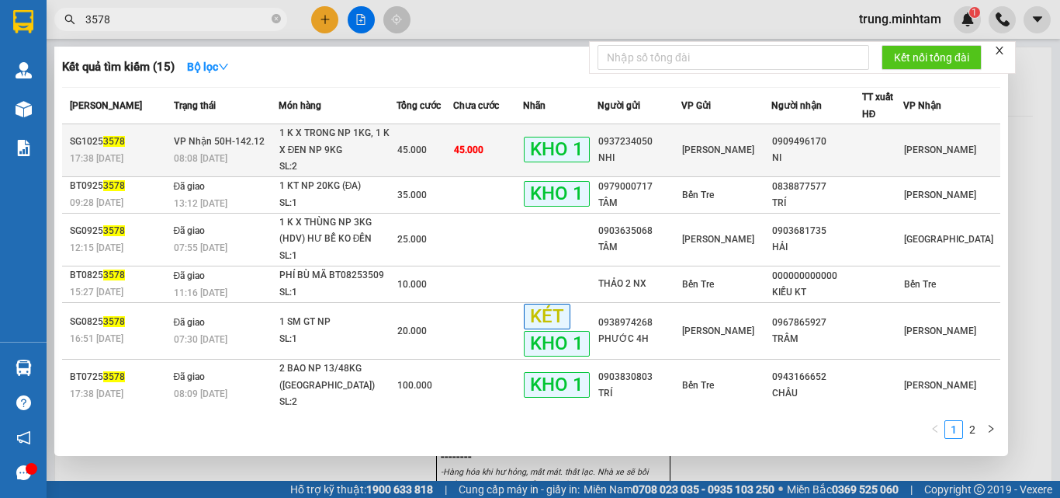
type input "3578"
click at [669, 148] on div "0937234050" at bounding box center [639, 142] width 82 height 16
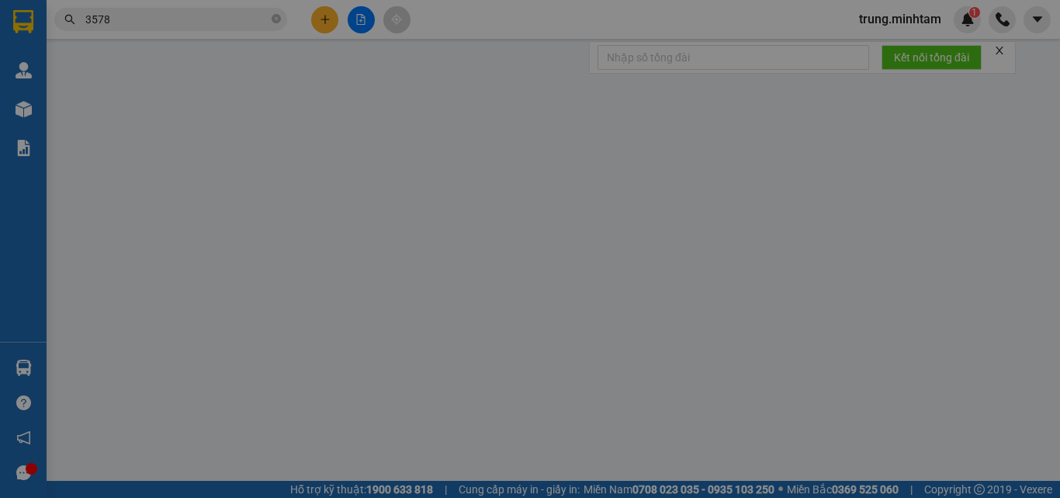
type input "0937234050"
type input "NHI"
type input "0909496170"
type input "NI"
type input "KBM"
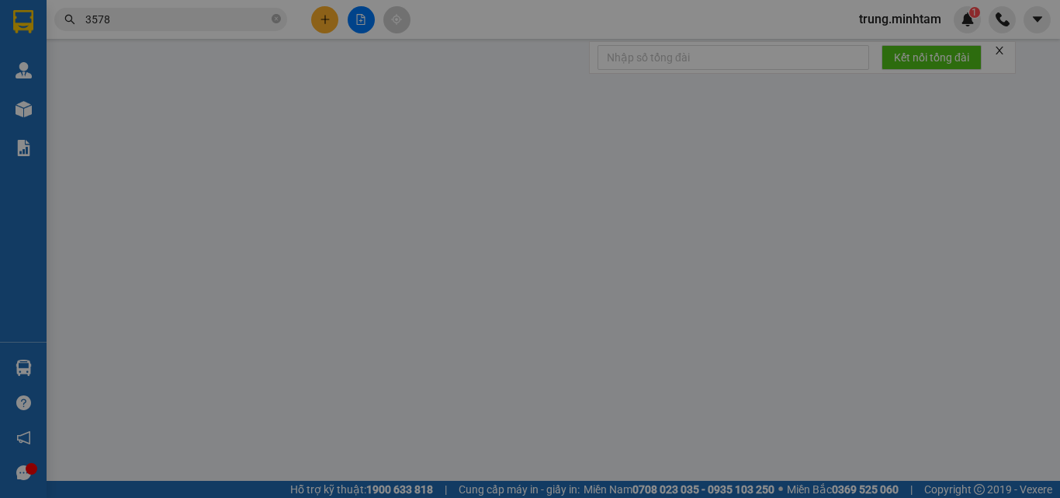
type input "45.000"
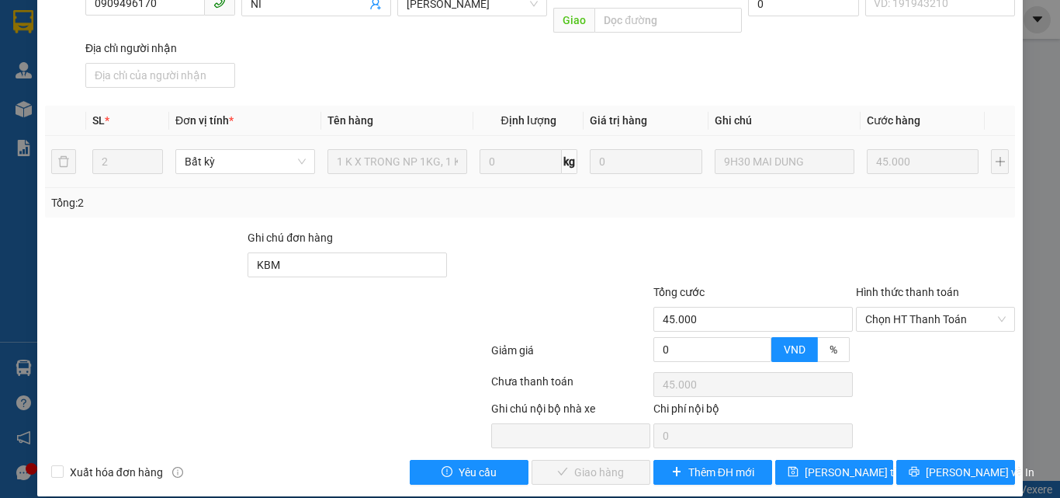
scroll to position [216, 0]
click at [872, 307] on span "Chọn HT Thanh Toán" at bounding box center [935, 318] width 140 height 23
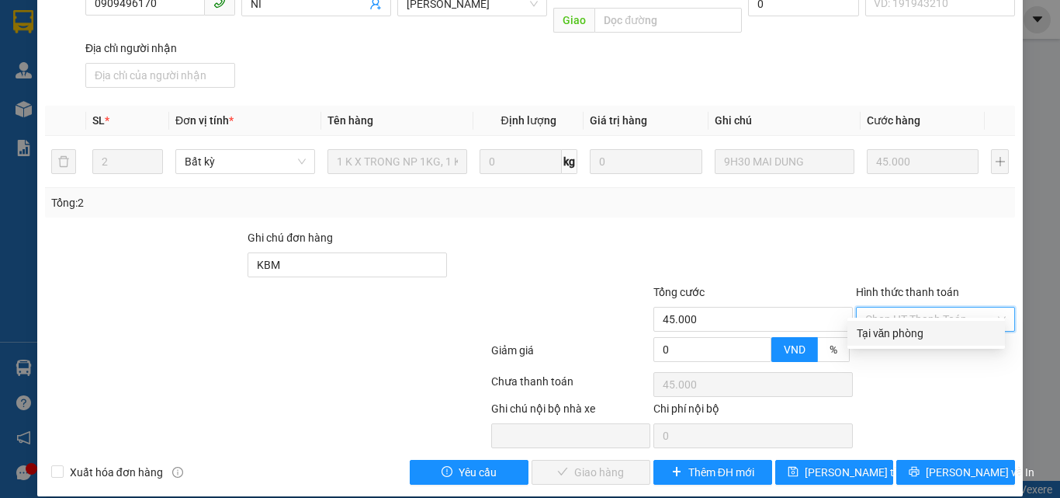
click at [876, 331] on div "Tại văn phòng" at bounding box center [926, 332] width 139 height 17
type input "0"
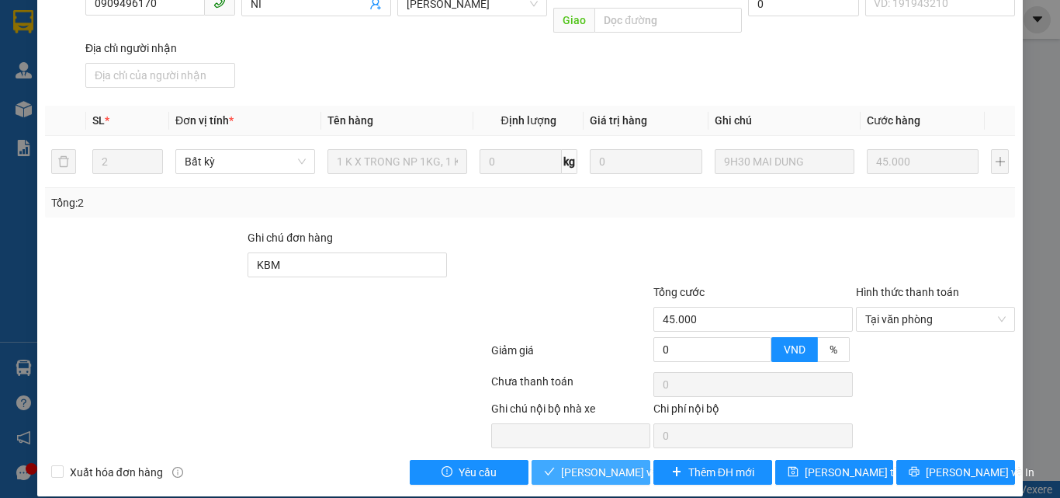
click at [599, 463] on span "Lưu và Giao hàng" at bounding box center [635, 471] width 149 height 17
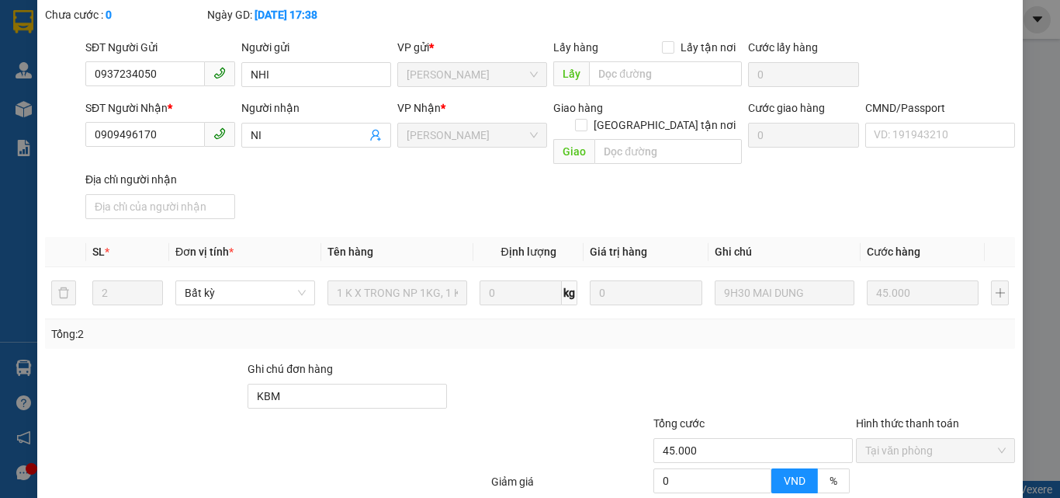
scroll to position [9, 0]
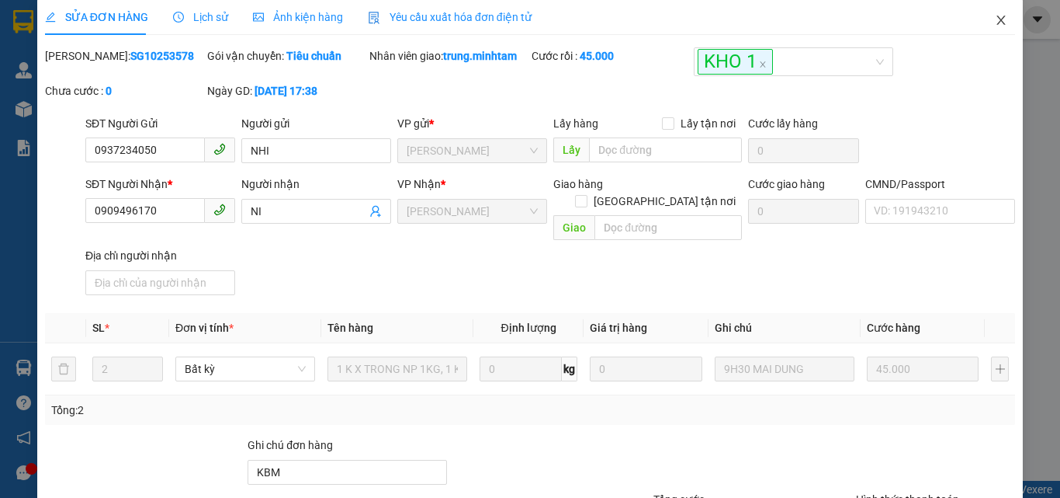
click at [997, 20] on icon "close" at bounding box center [1001, 20] width 9 height 9
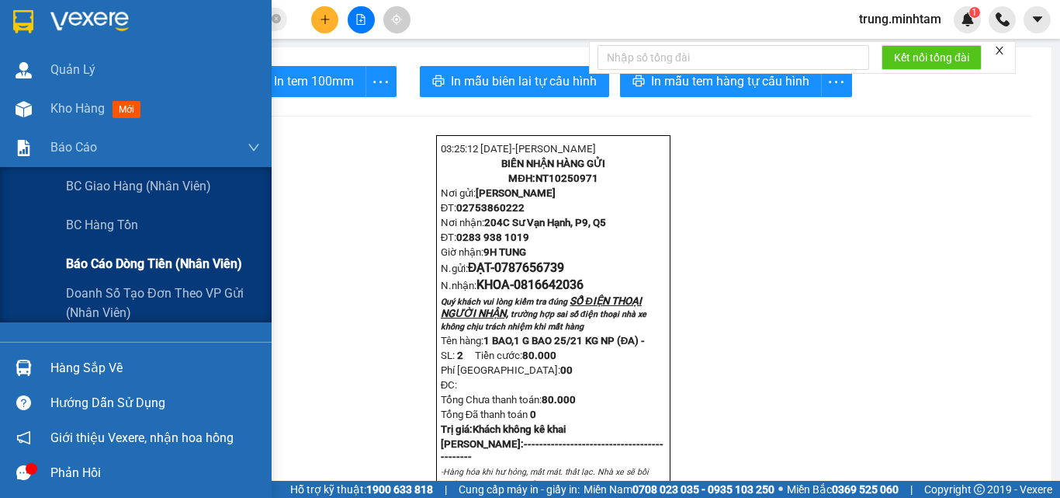
click at [150, 264] on span "Báo cáo dòng tiền (nhân viên)" at bounding box center [154, 263] width 176 height 19
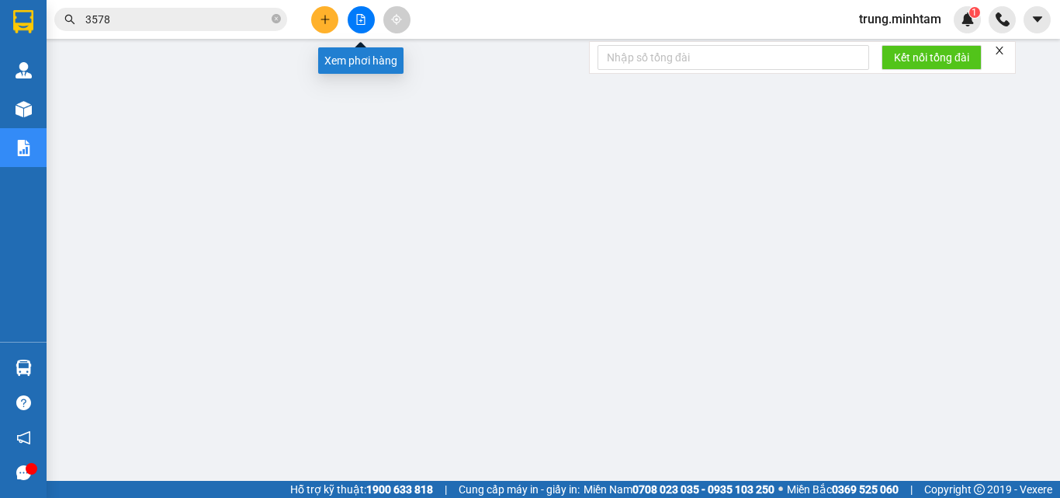
click at [362, 23] on icon "file-add" at bounding box center [360, 19] width 11 height 11
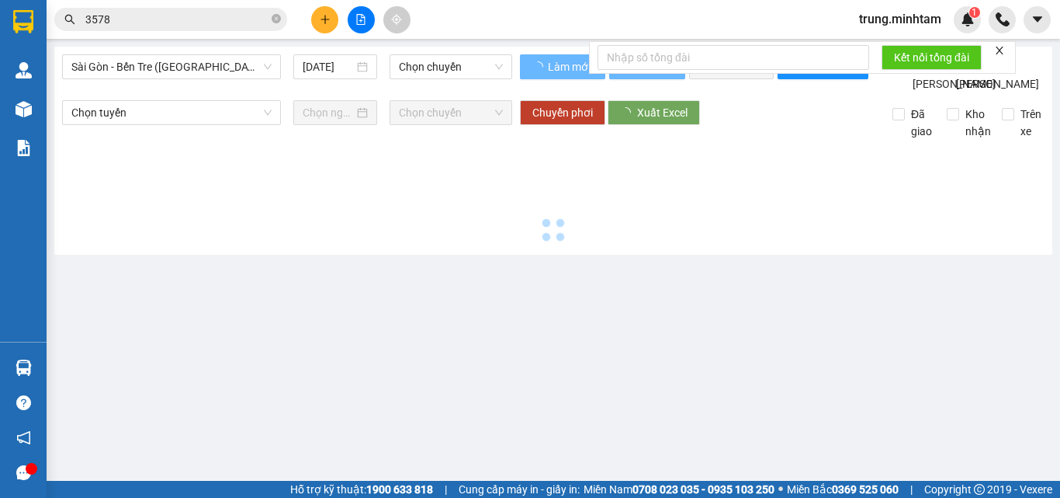
type input "15/10/2025"
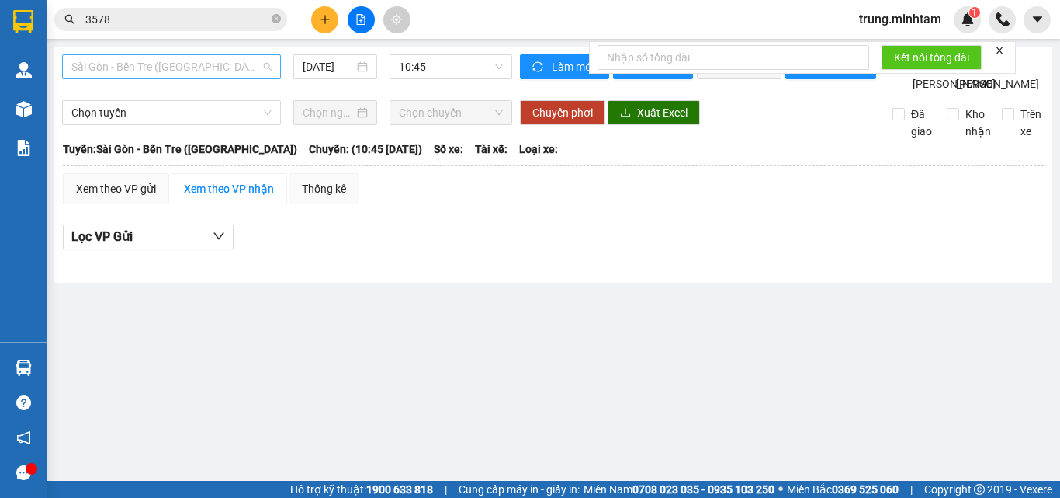
click at [192, 70] on span "Sài Gòn - Bến Tre (CN)" at bounding box center [171, 66] width 200 height 23
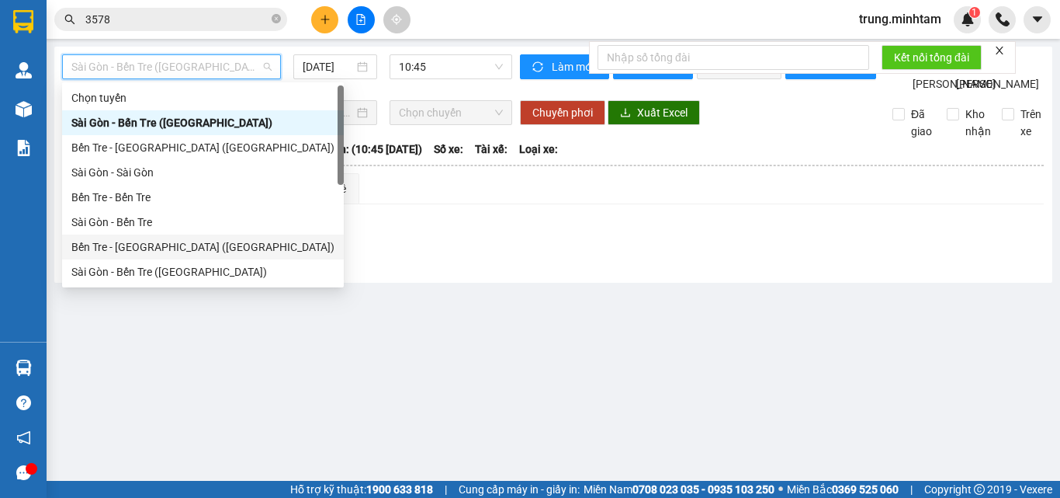
click at [133, 246] on div "Bến Tre - Sài Gòn (CT)" at bounding box center [202, 246] width 263 height 17
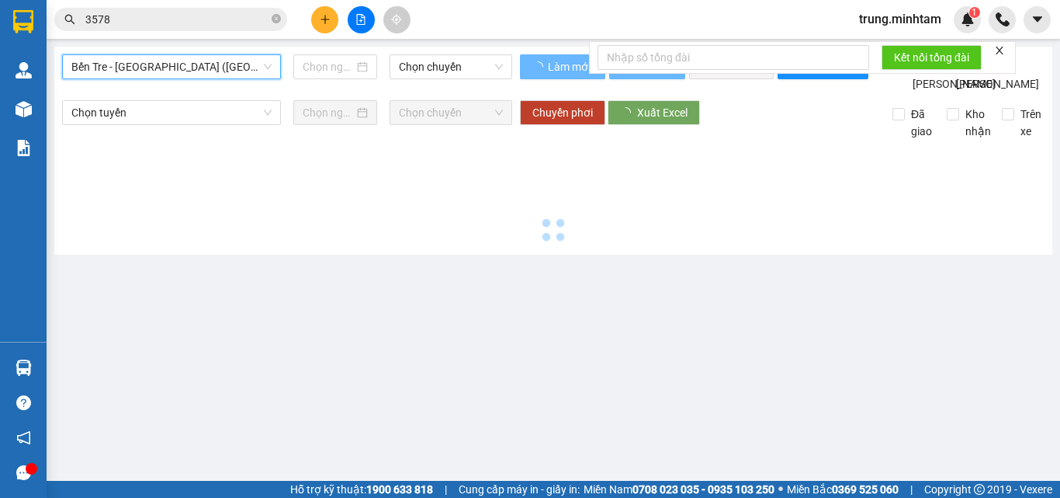
type input "15/10/2025"
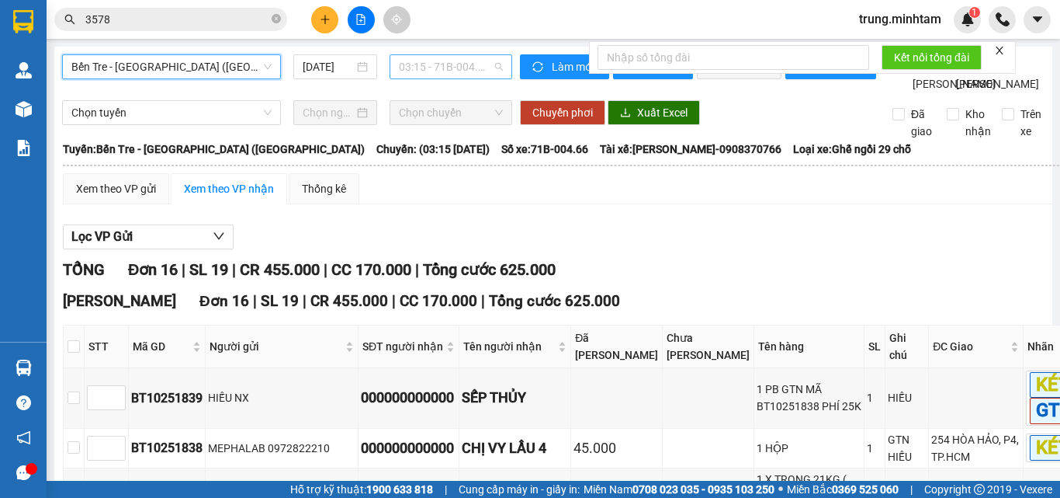
click at [442, 68] on span "03:15 - 71B-004.66" at bounding box center [451, 66] width 104 height 23
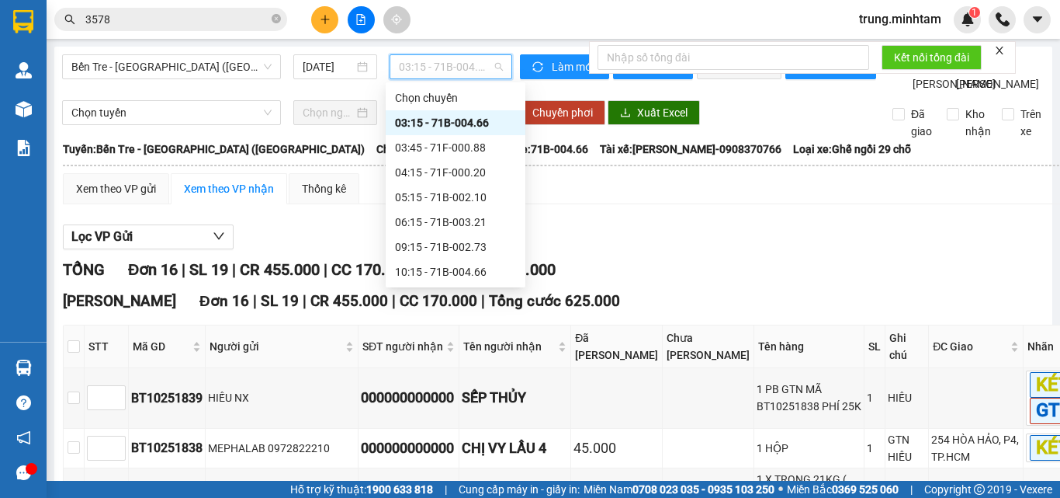
click at [460, 117] on div "03:15 - 71B-004.66" at bounding box center [455, 122] width 121 height 17
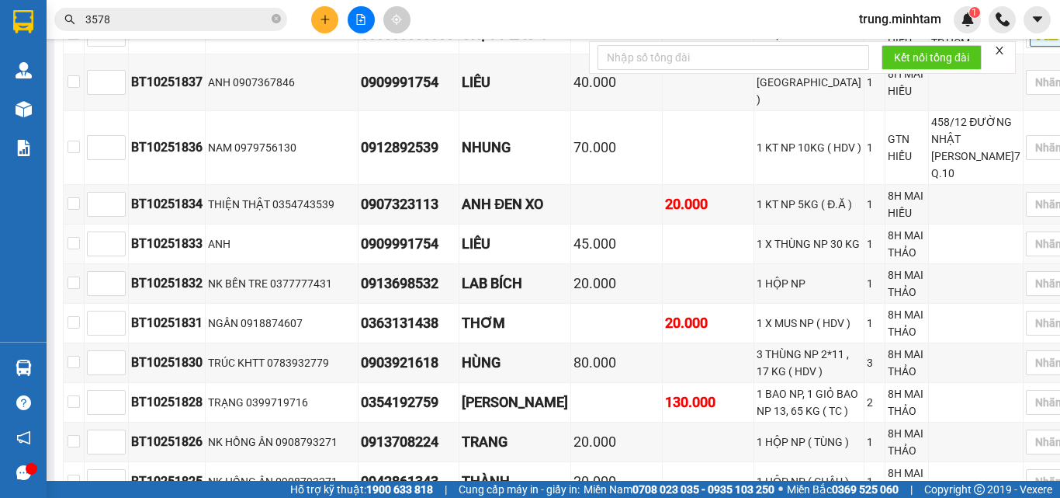
scroll to position [518, 0]
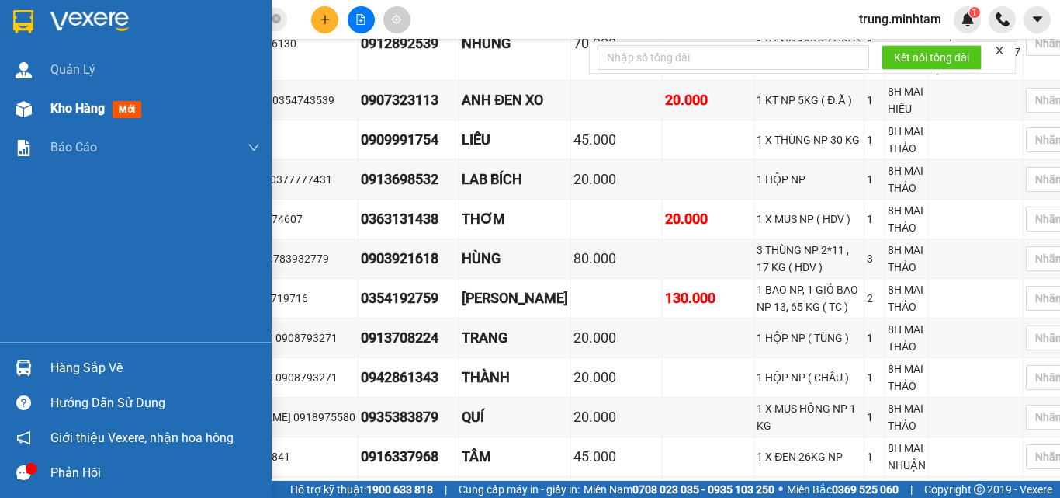
click at [98, 112] on span "Kho hàng" at bounding box center [77, 108] width 54 height 15
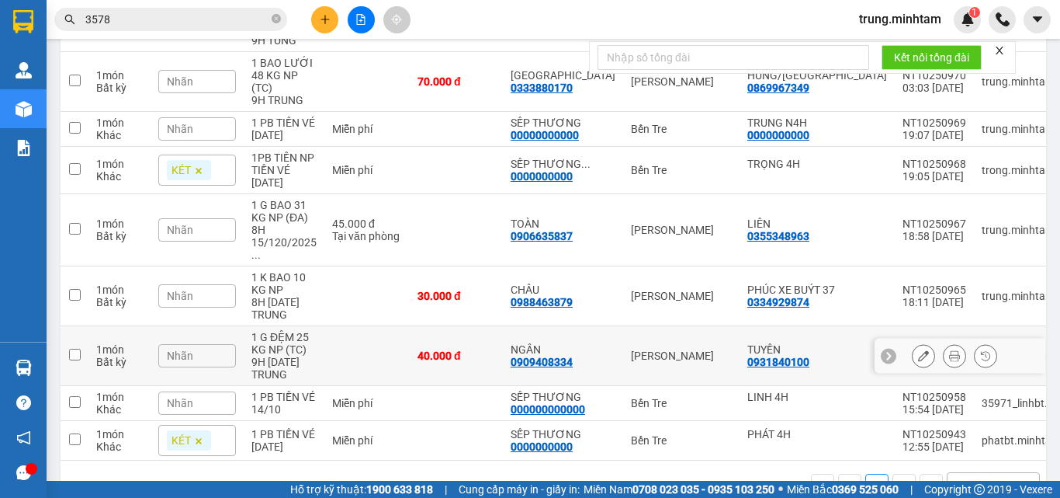
scroll to position [286, 0]
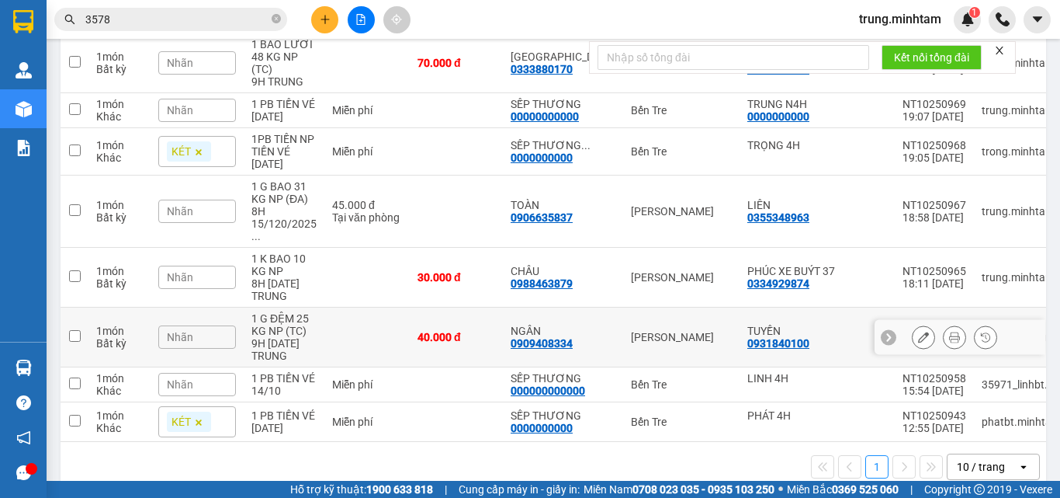
click at [533, 307] on td "NGÂN 0909408334" at bounding box center [563, 337] width 120 height 60
checkbox input "true"
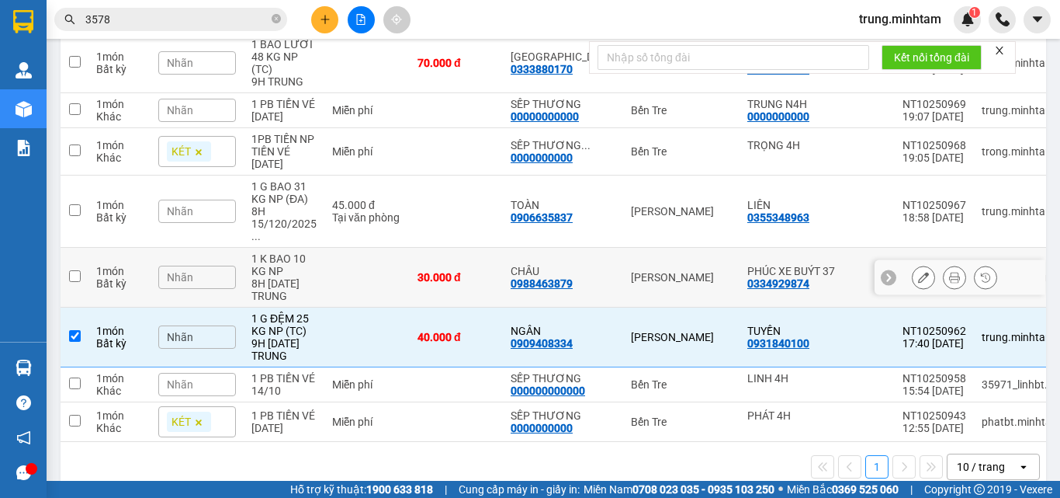
click at [435, 248] on td "30.000 đ" at bounding box center [456, 278] width 93 height 60
checkbox input "true"
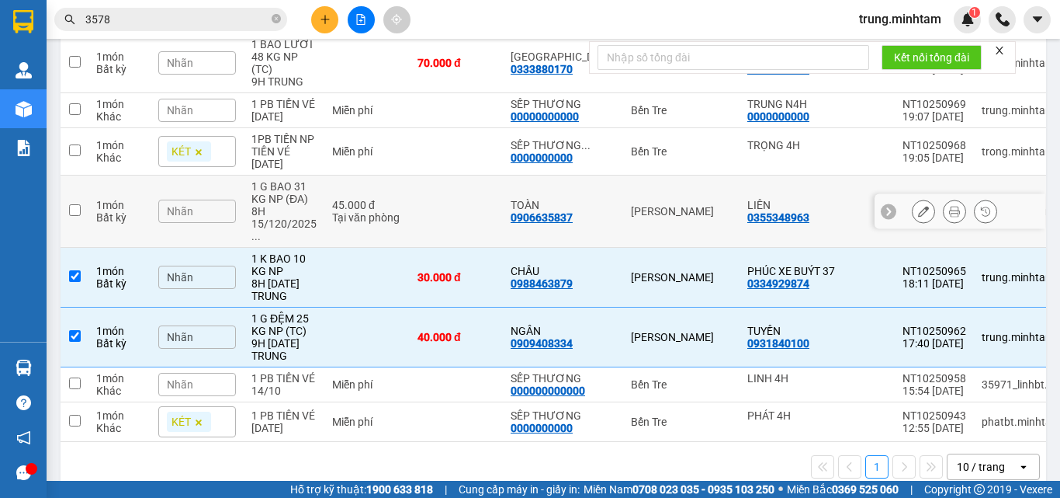
click at [460, 196] on td at bounding box center [456, 211] width 93 height 72
checkbox input "true"
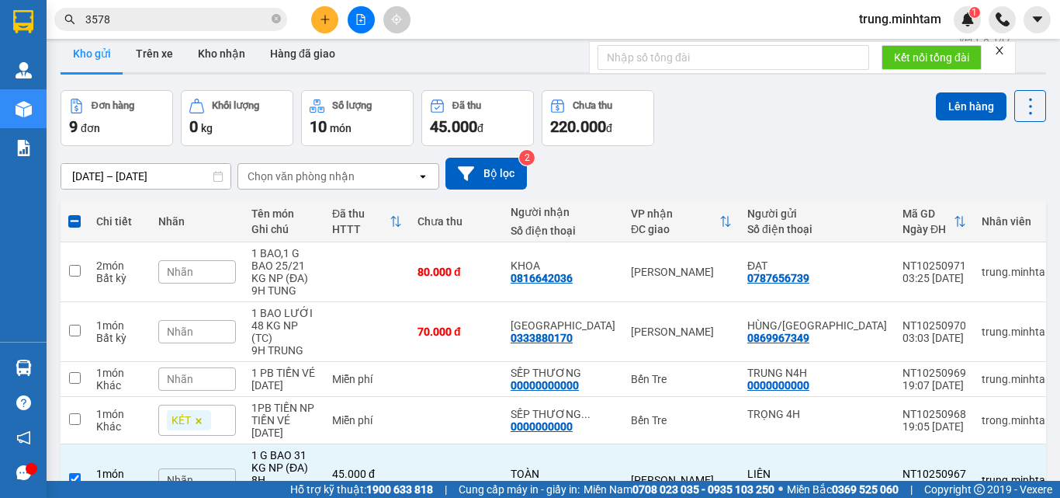
scroll to position [0, 0]
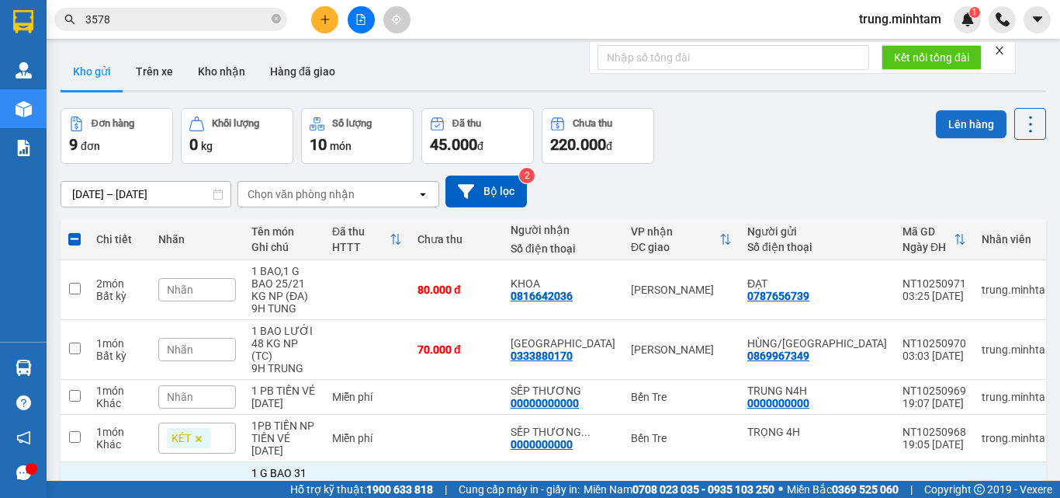
click at [948, 127] on button "Lên hàng" at bounding box center [971, 124] width 71 height 28
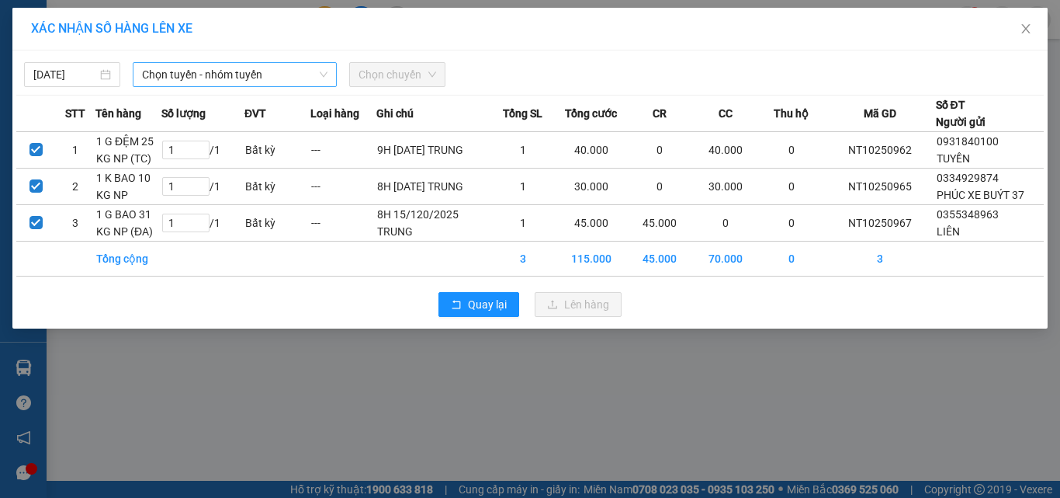
click at [206, 72] on span "Chọn tuyến - nhóm tuyến" at bounding box center [235, 74] width 186 height 23
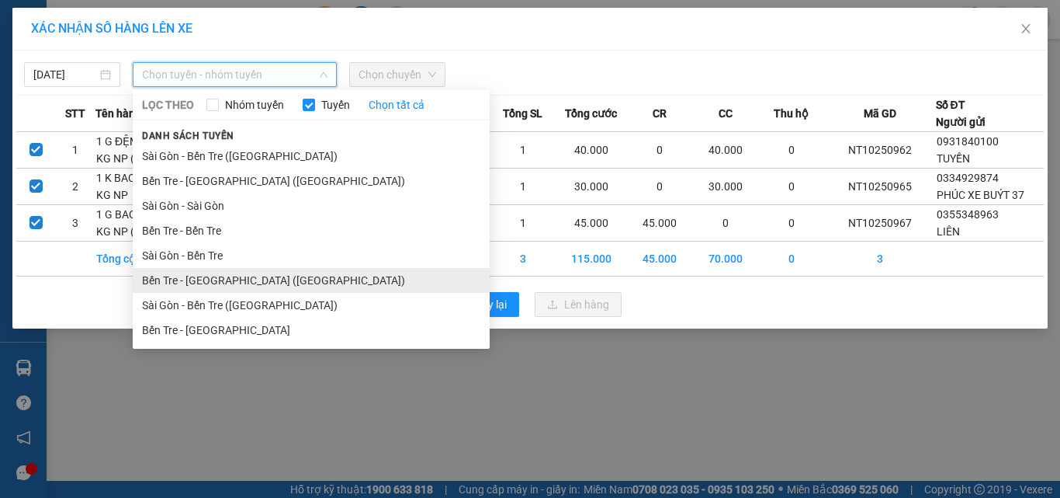
click at [222, 279] on li "Bến Tre - Sài Gòn (CT)" at bounding box center [311, 280] width 357 height 25
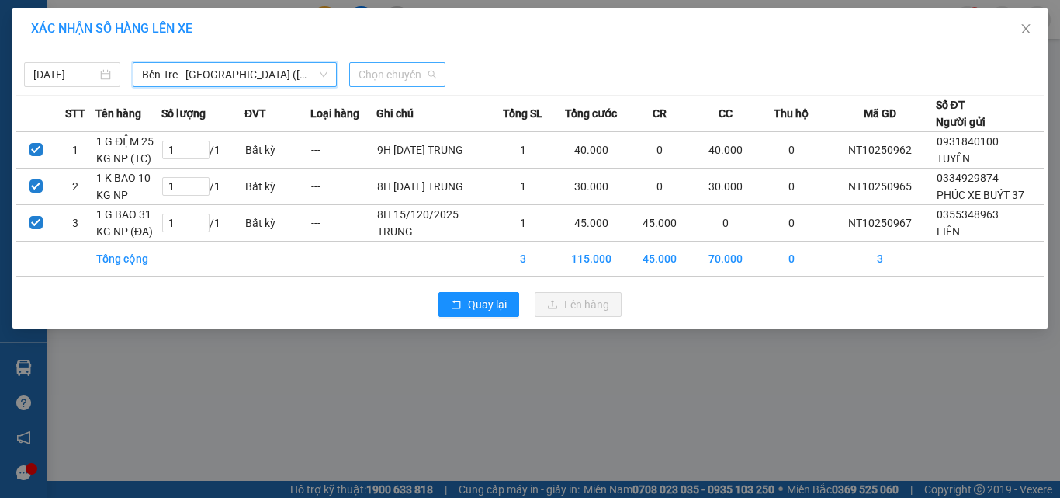
click at [387, 77] on span "Chọn chuyến" at bounding box center [398, 74] width 78 height 23
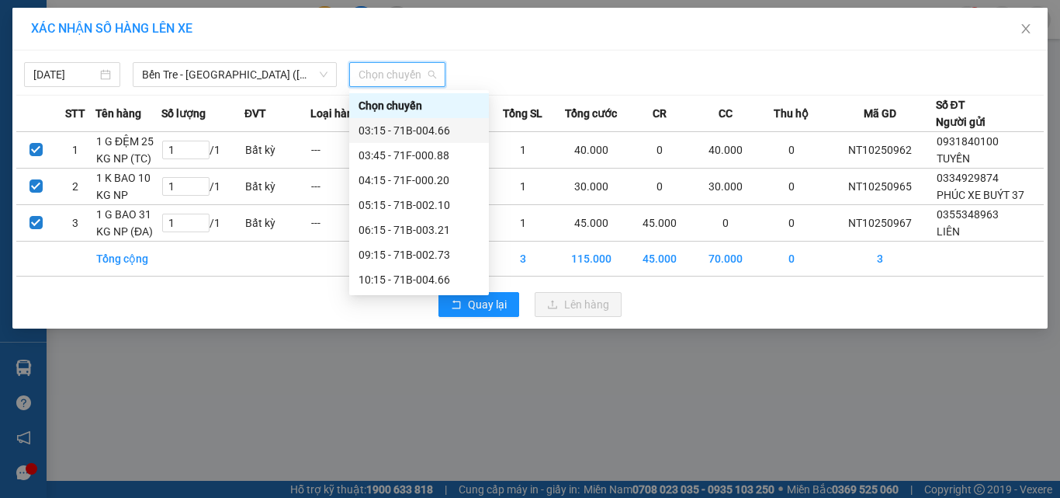
click at [432, 130] on div "03:15 - 71B-004.66" at bounding box center [419, 130] width 121 height 17
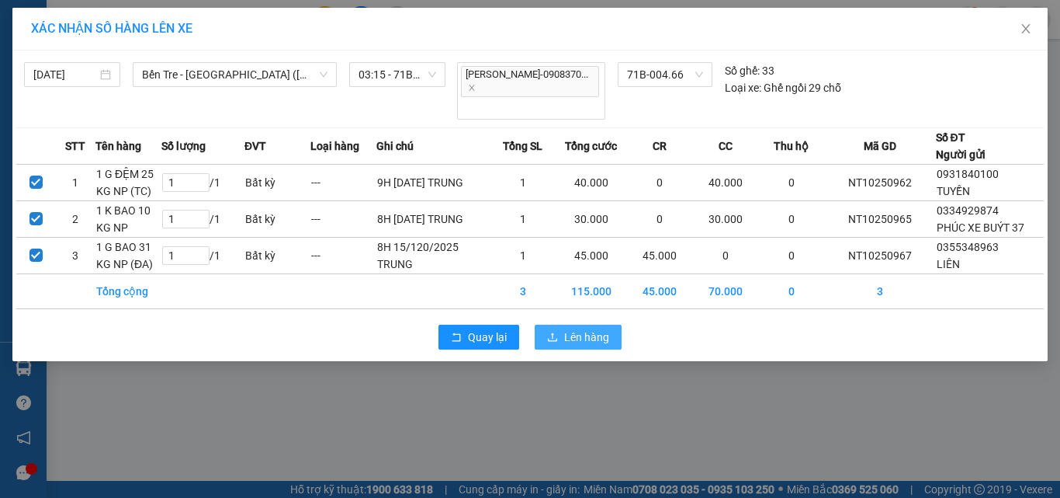
click at [561, 324] on button "Lên hàng" at bounding box center [578, 336] width 87 height 25
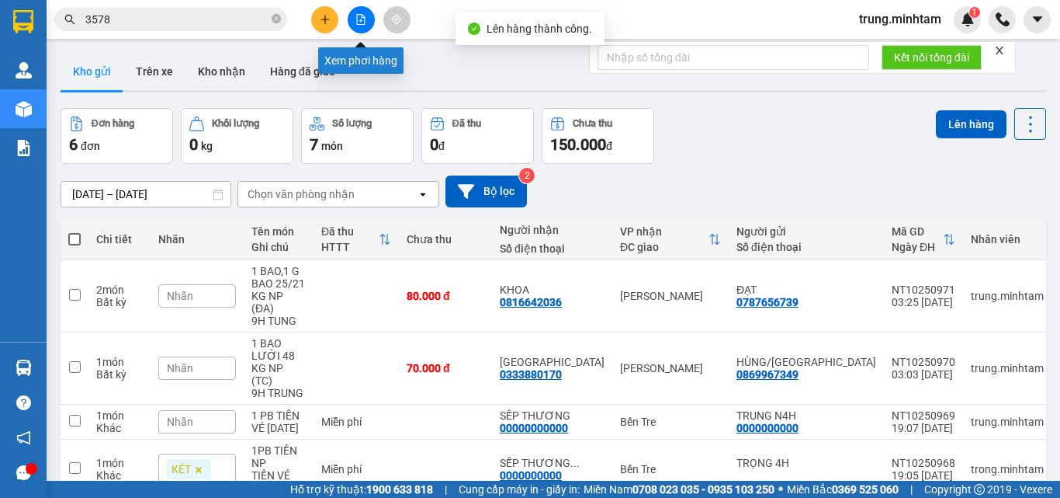
click at [362, 23] on icon "file-add" at bounding box center [360, 19] width 11 height 11
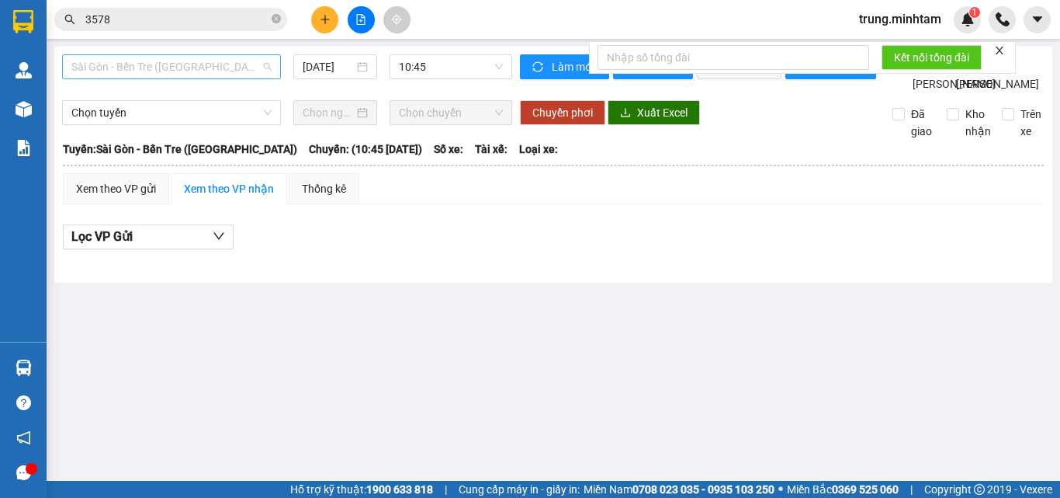
click at [168, 71] on span "Sài Gòn - Bến Tre (CN)" at bounding box center [171, 66] width 200 height 23
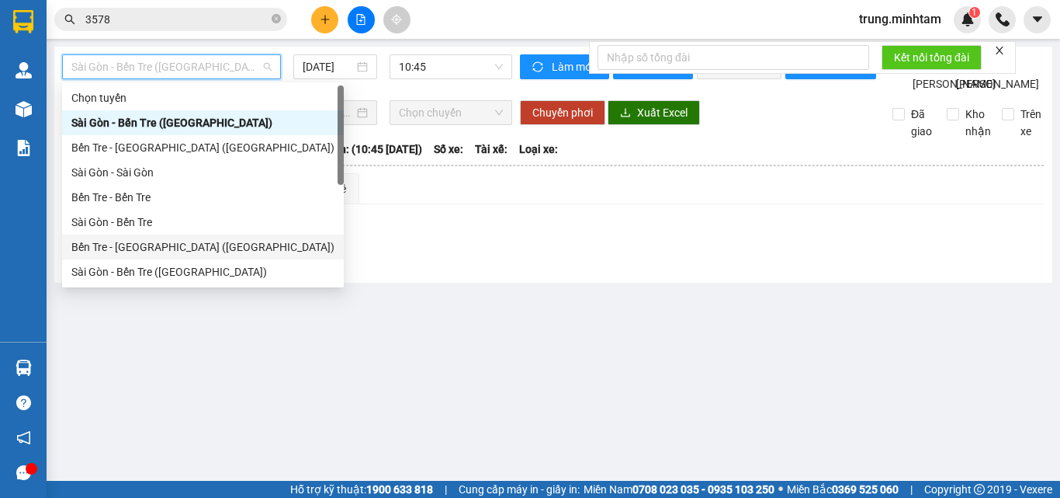
click at [138, 246] on div "Bến Tre - Sài Gòn (CT)" at bounding box center [202, 246] width 263 height 17
type input "15/10/2025"
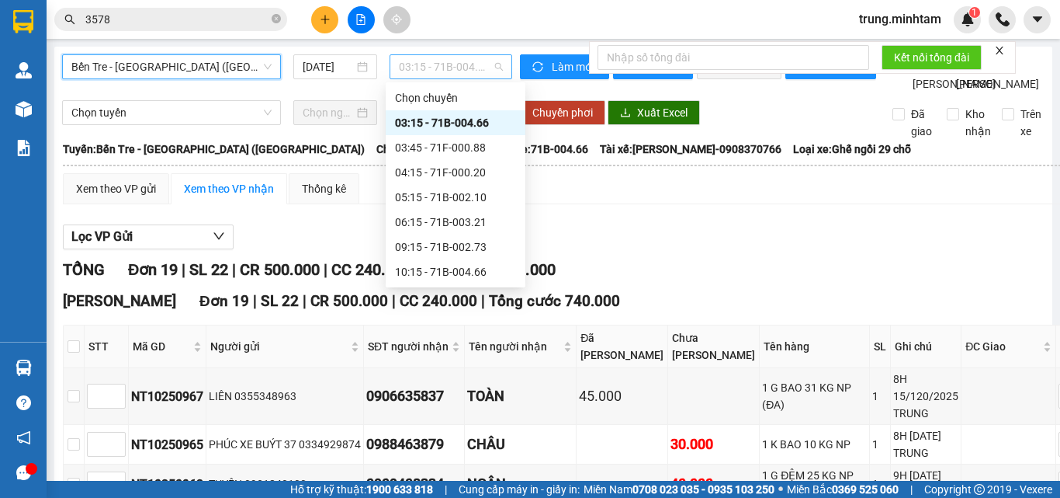
click at [438, 63] on span "03:15 - 71B-004.66" at bounding box center [451, 66] width 104 height 23
click at [460, 119] on div "03:15 - 71B-004.66" at bounding box center [455, 122] width 121 height 17
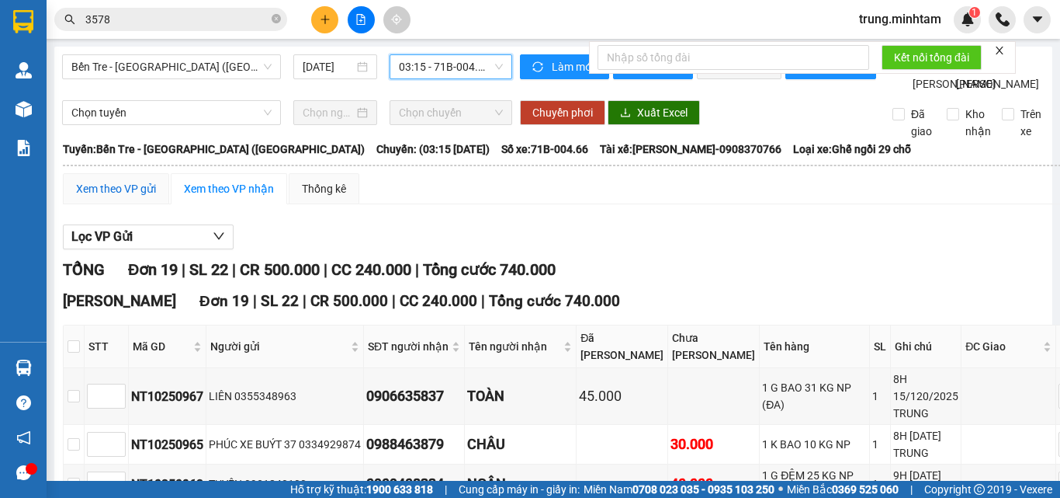
click at [130, 197] on div "Xem theo VP gửi" at bounding box center [116, 188] width 80 height 17
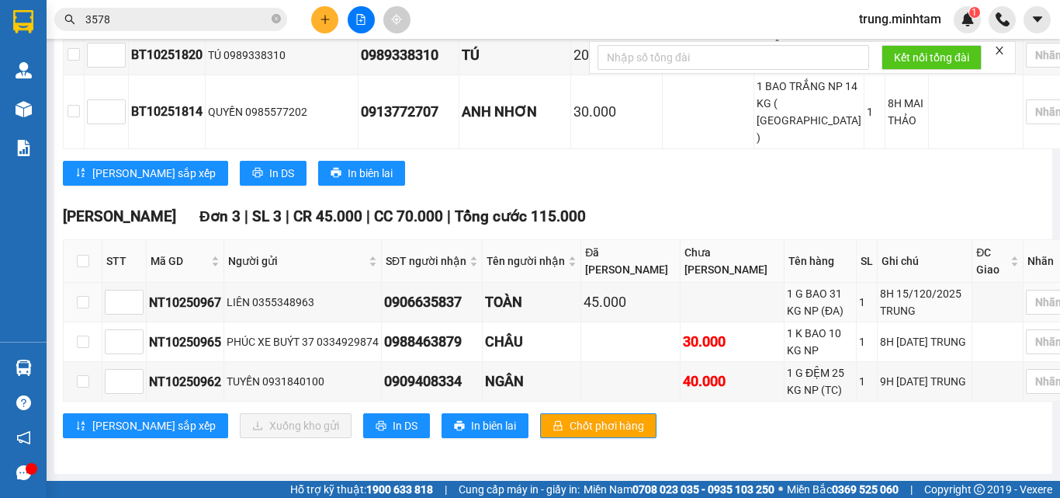
scroll to position [961, 0]
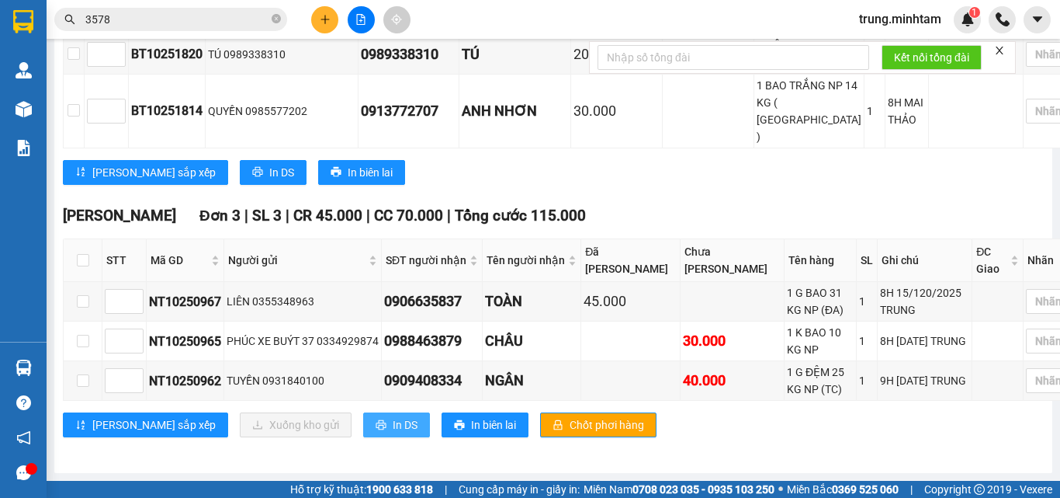
click at [393, 423] on span "In DS" at bounding box center [405, 424] width 25 height 17
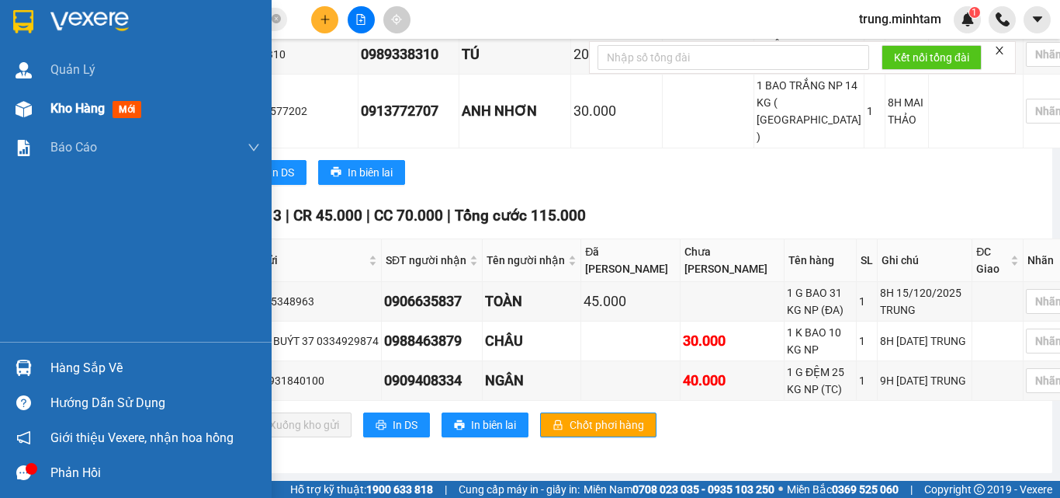
click at [88, 106] on span "Kho hàng" at bounding box center [77, 108] width 54 height 15
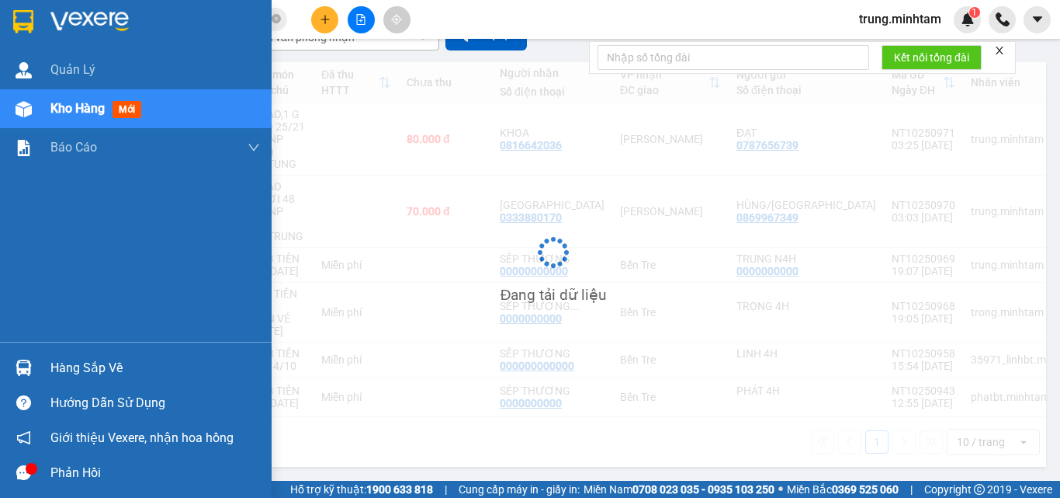
scroll to position [102, 0]
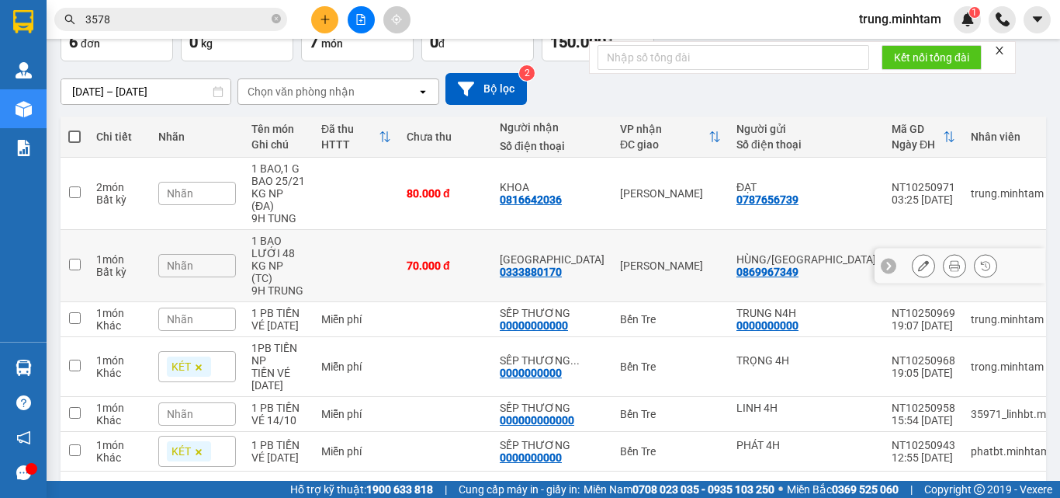
drag, startPoint x: 353, startPoint y: 239, endPoint x: 355, endPoint y: 208, distance: 31.1
click at [353, 238] on td at bounding box center [356, 266] width 85 height 72
checkbox input "true"
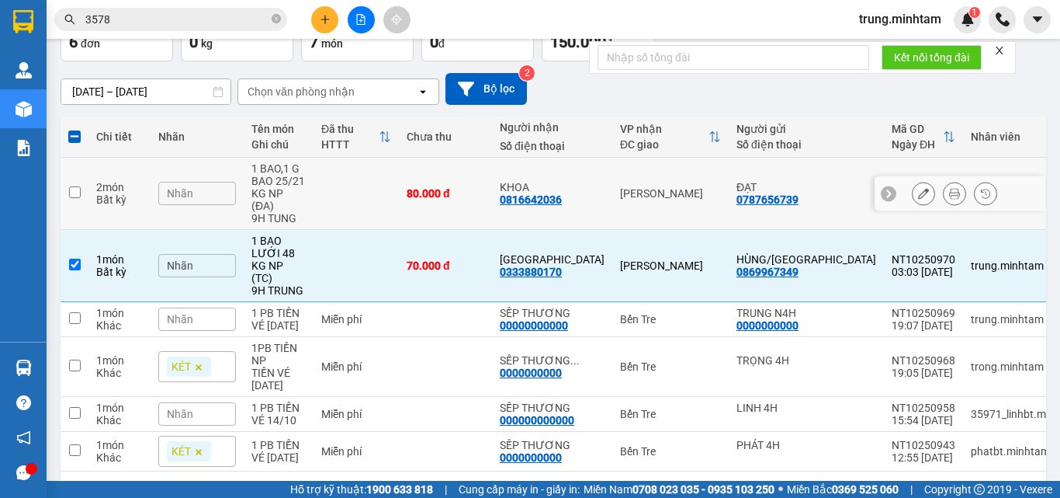
click at [357, 188] on td at bounding box center [356, 194] width 85 height 72
checkbox input "true"
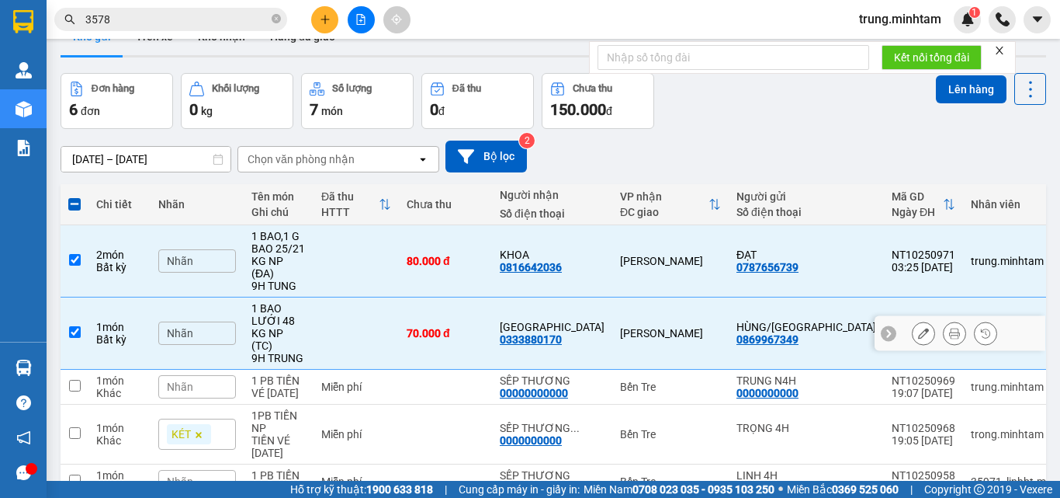
scroll to position [0, 0]
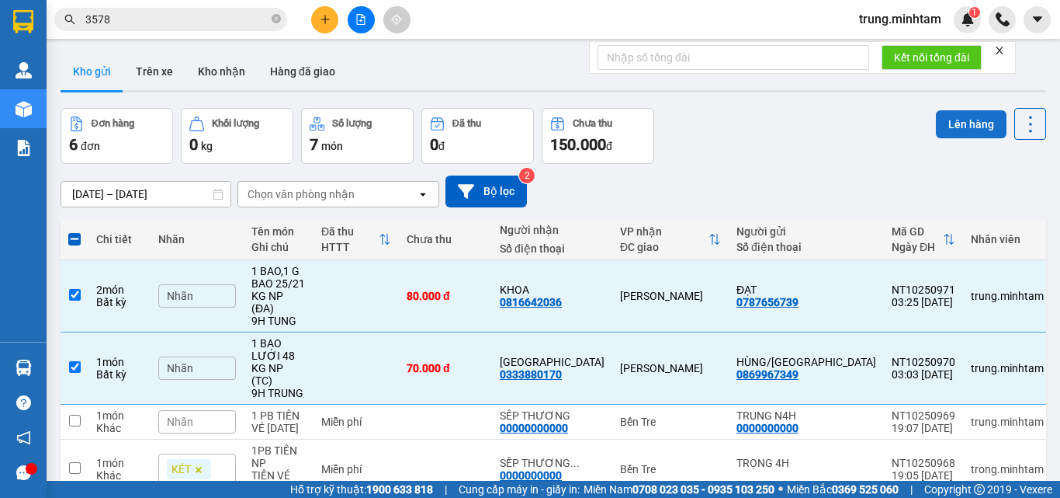
click at [955, 122] on button "Lên hàng" at bounding box center [971, 124] width 71 height 28
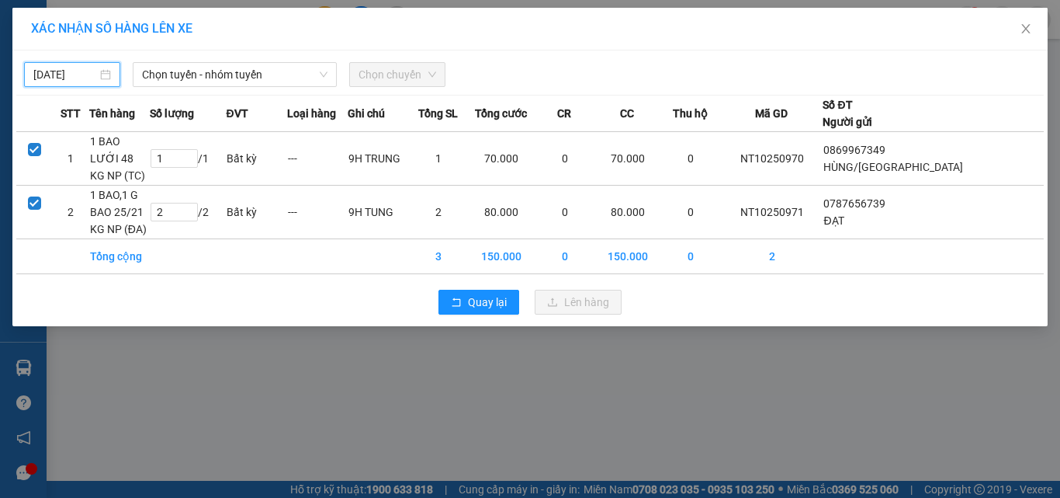
click at [79, 76] on input "14/10/2025" at bounding box center [65, 74] width 64 height 17
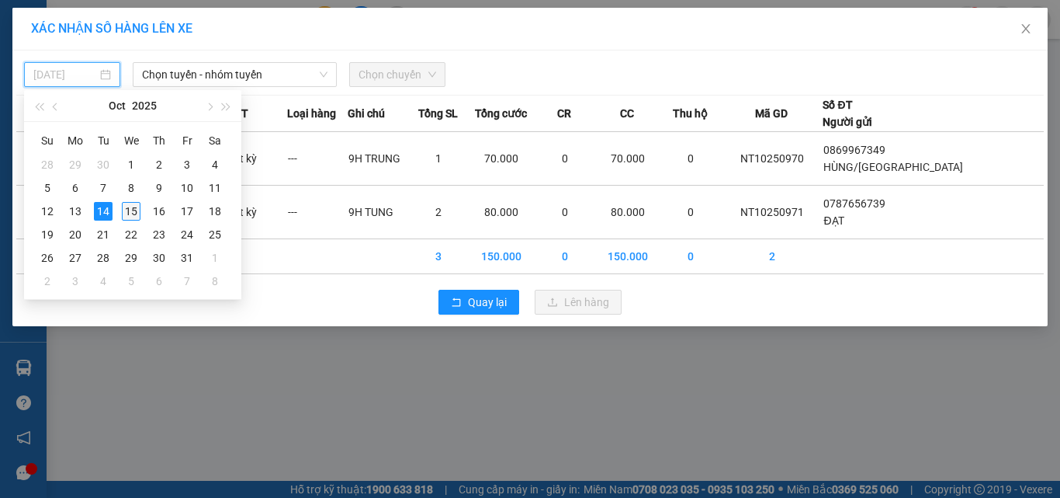
drag, startPoint x: 132, startPoint y: 210, endPoint x: 148, endPoint y: 117, distance: 94.6
click at [132, 209] on div "15" at bounding box center [131, 211] width 19 height 19
type input "15/10/2025"
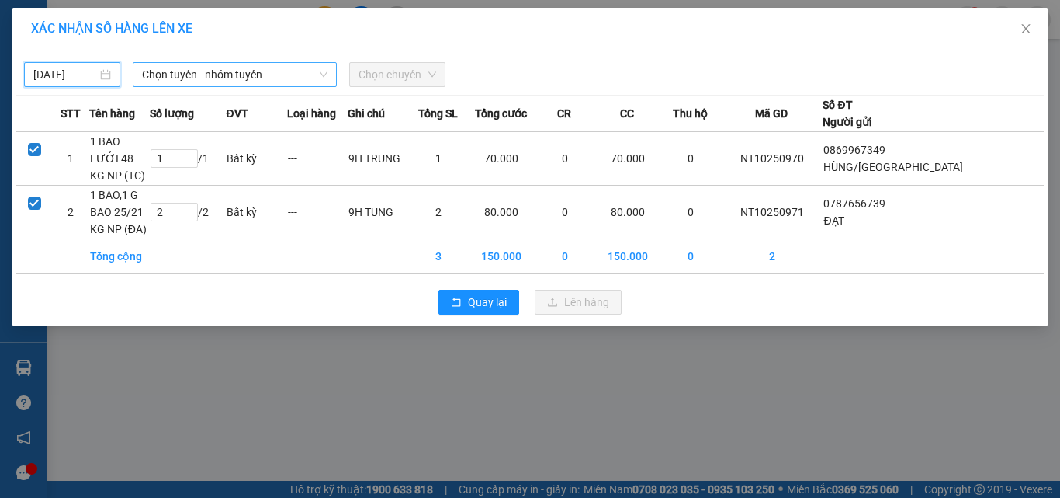
click at [204, 78] on span "Chọn tuyến - nhóm tuyến" at bounding box center [235, 74] width 186 height 23
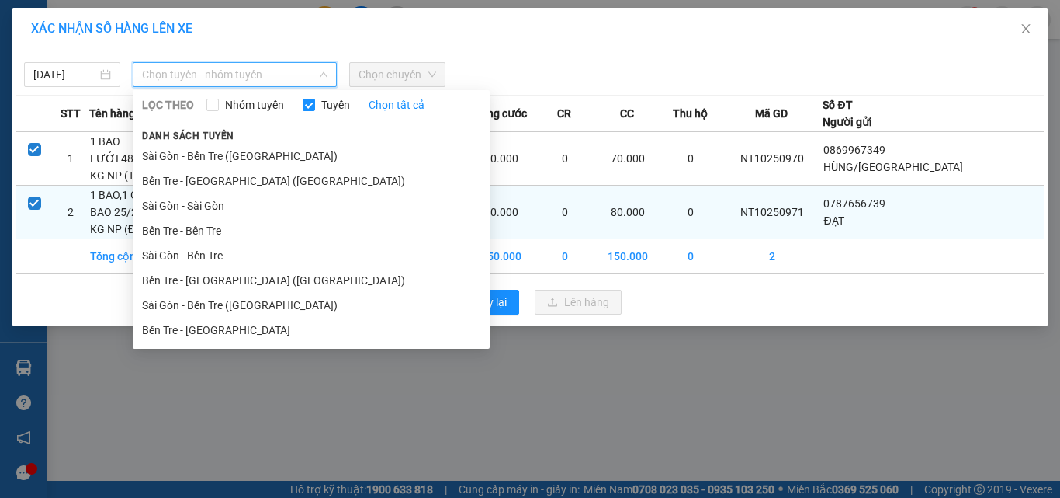
drag, startPoint x: 206, startPoint y: 283, endPoint x: 192, endPoint y: 174, distance: 110.2
click at [206, 276] on li "Bến Tre - Sài Gòn (CT)" at bounding box center [311, 280] width 357 height 25
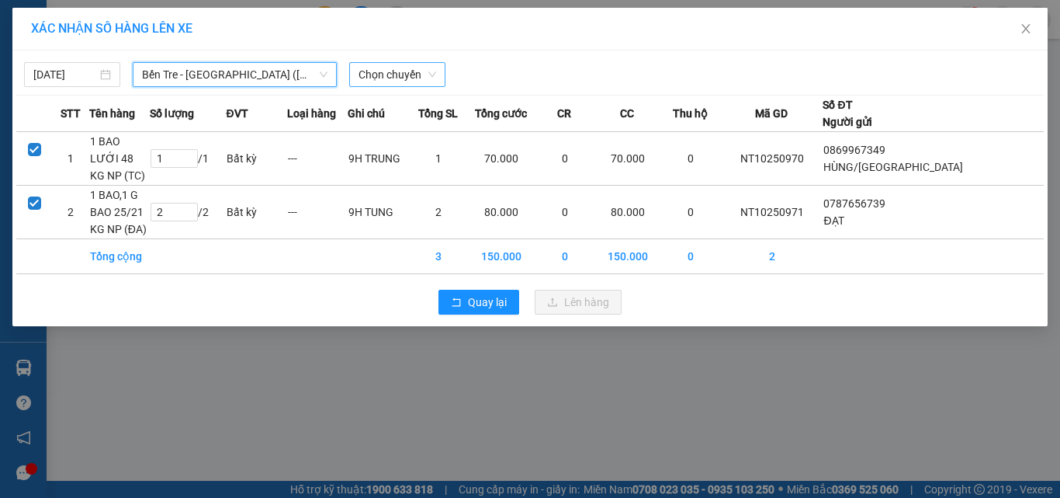
click at [383, 78] on span "Chọn chuyến" at bounding box center [398, 74] width 78 height 23
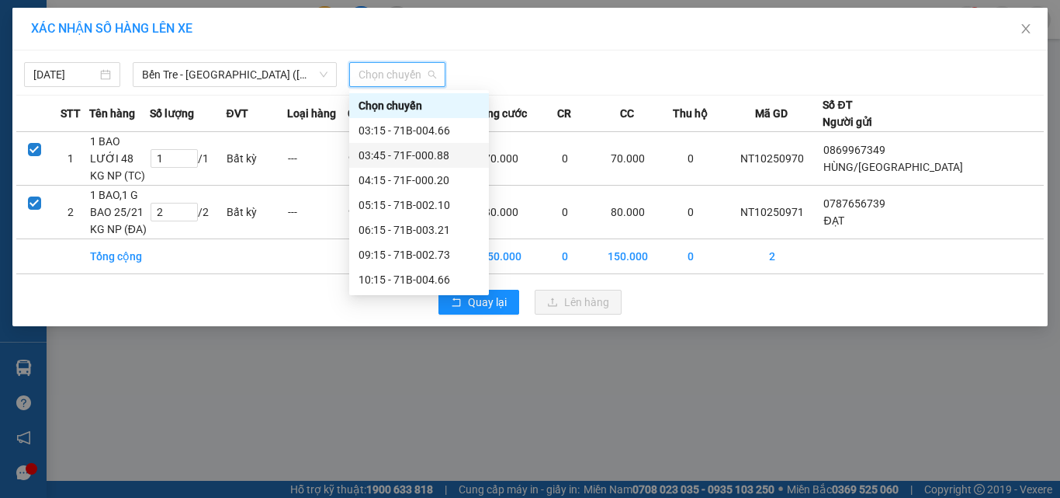
click at [421, 156] on div "03:45 - 71F-000.88" at bounding box center [419, 155] width 121 height 17
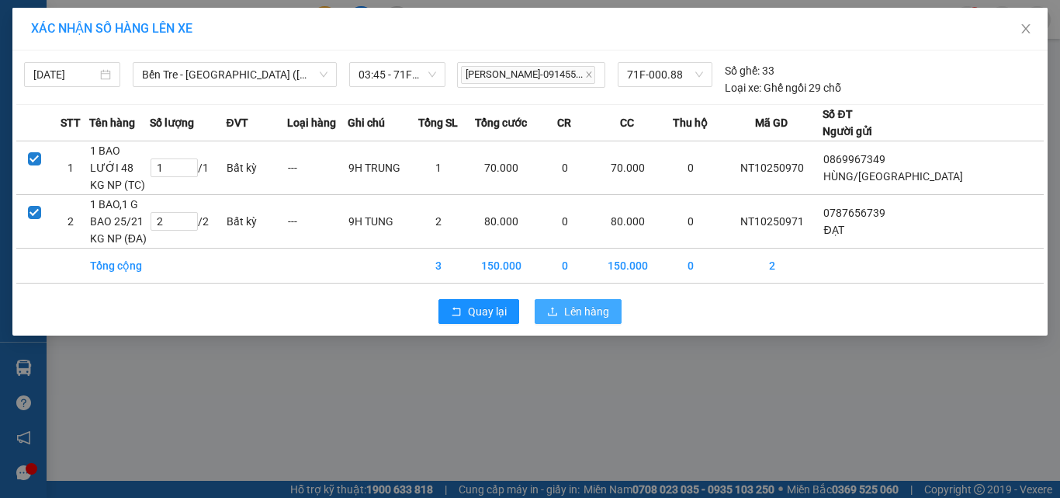
click at [579, 303] on span "Lên hàng" at bounding box center [586, 311] width 45 height 17
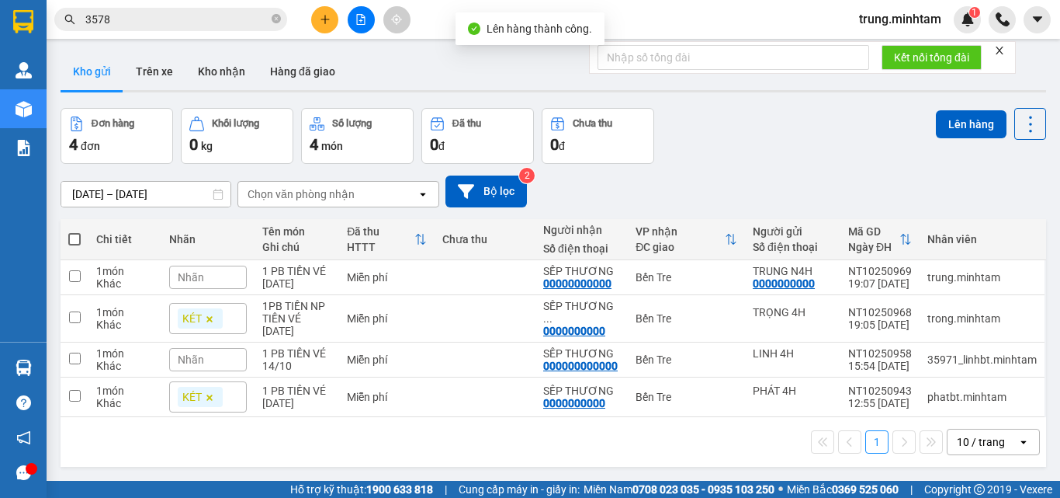
click at [369, 24] on button at bounding box center [361, 19] width 27 height 27
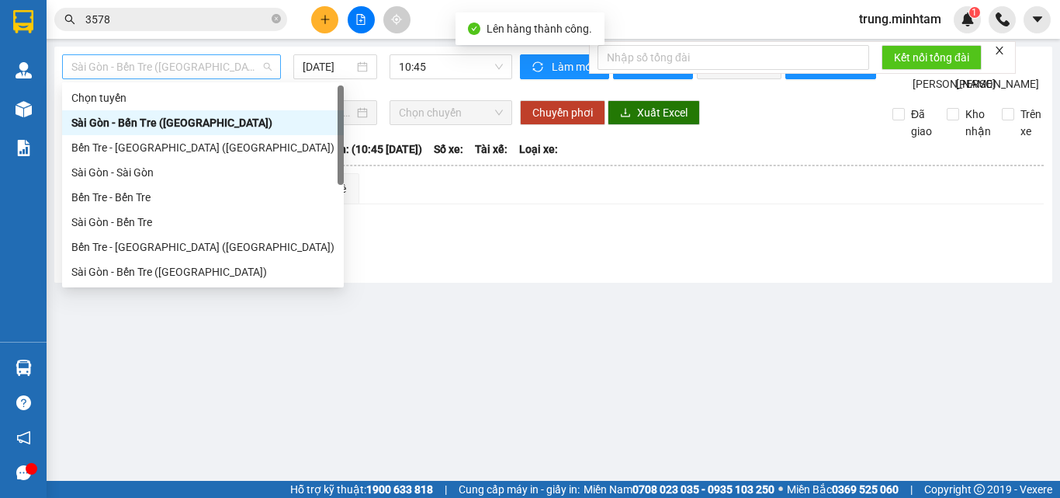
click at [217, 63] on span "Sài Gòn - Bến Tre (CN)" at bounding box center [171, 66] width 200 height 23
click at [155, 241] on div "Bến Tre - Sài Gòn (CT)" at bounding box center [202, 246] width 263 height 17
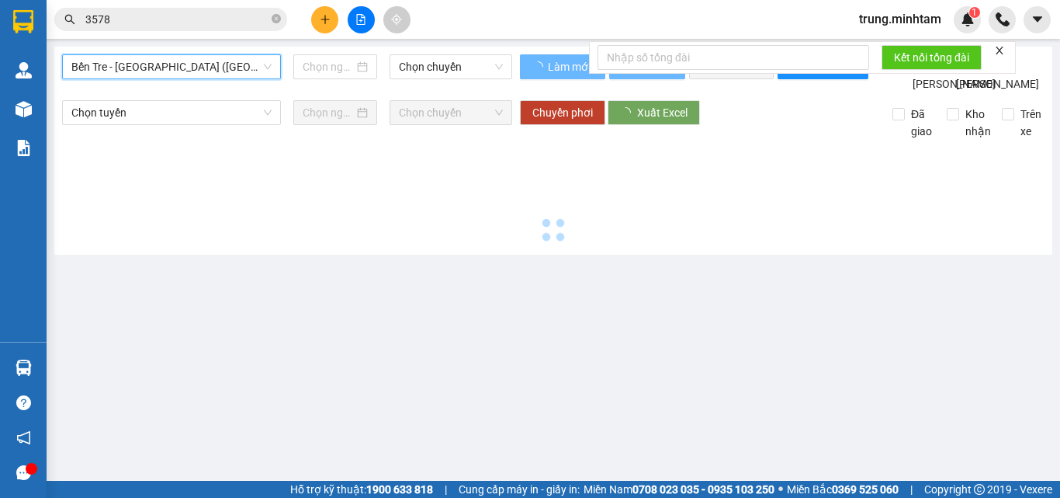
type input "15/10/2025"
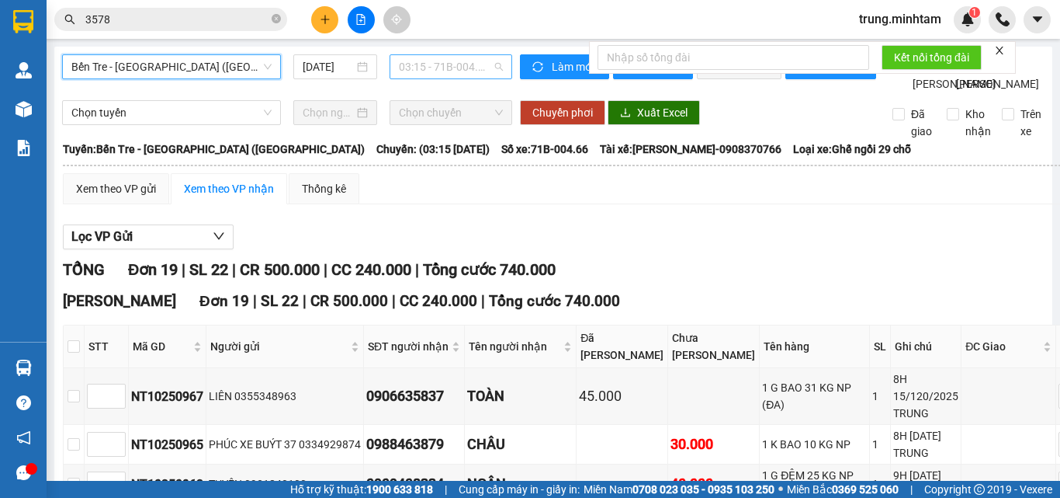
click at [399, 62] on span "03:15 - 71B-004.66" at bounding box center [451, 66] width 104 height 23
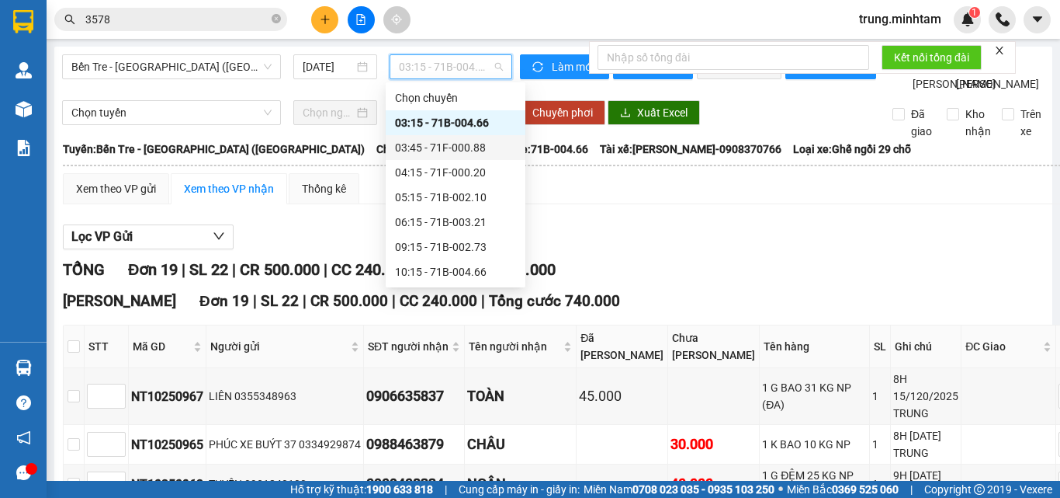
click at [475, 147] on div "03:45 - 71F-000.88" at bounding box center [455, 147] width 121 height 17
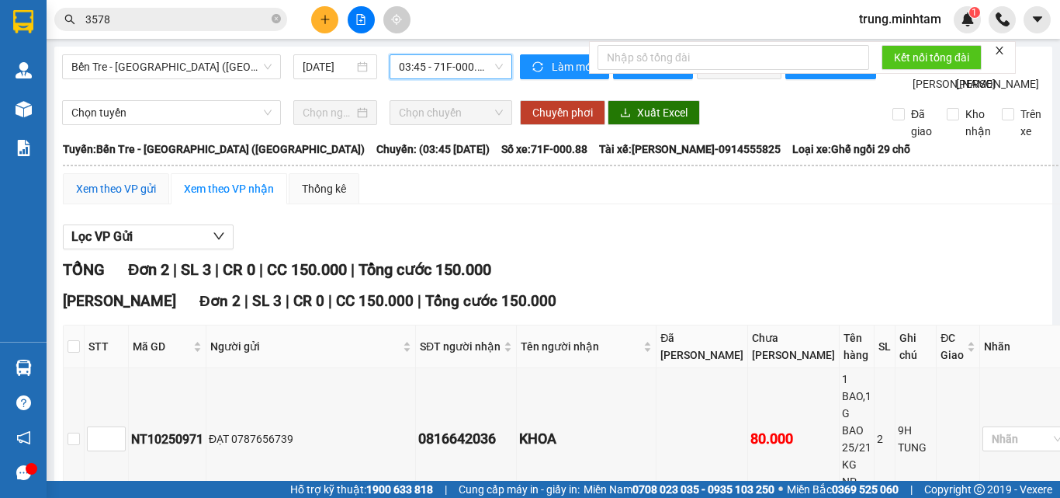
click at [130, 197] on div "Xem theo VP gửi" at bounding box center [116, 188] width 80 height 17
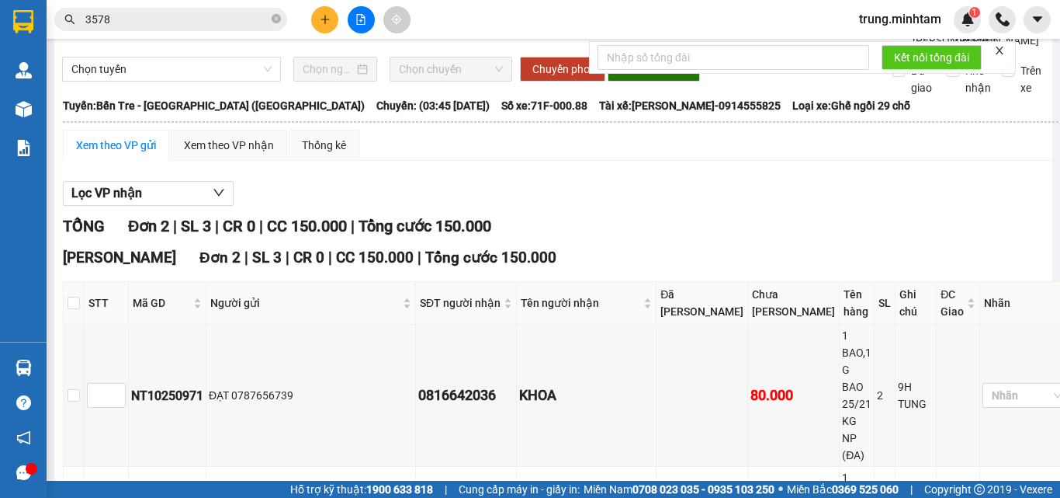
scroll to position [81, 0]
